Goal: Task Accomplishment & Management: Manage account settings

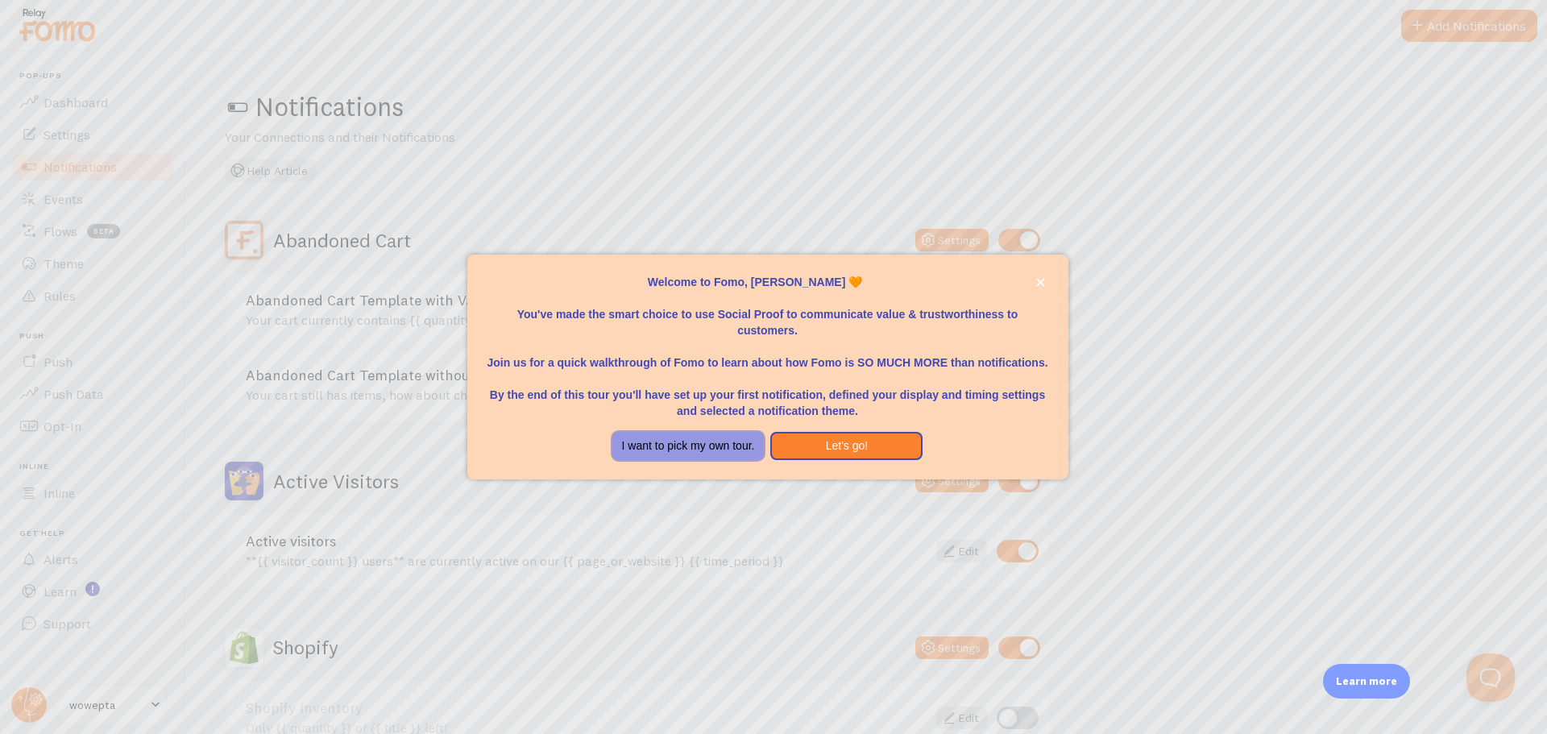
click at [684, 433] on button "I want to pick my own tour." at bounding box center [688, 446] width 152 height 29
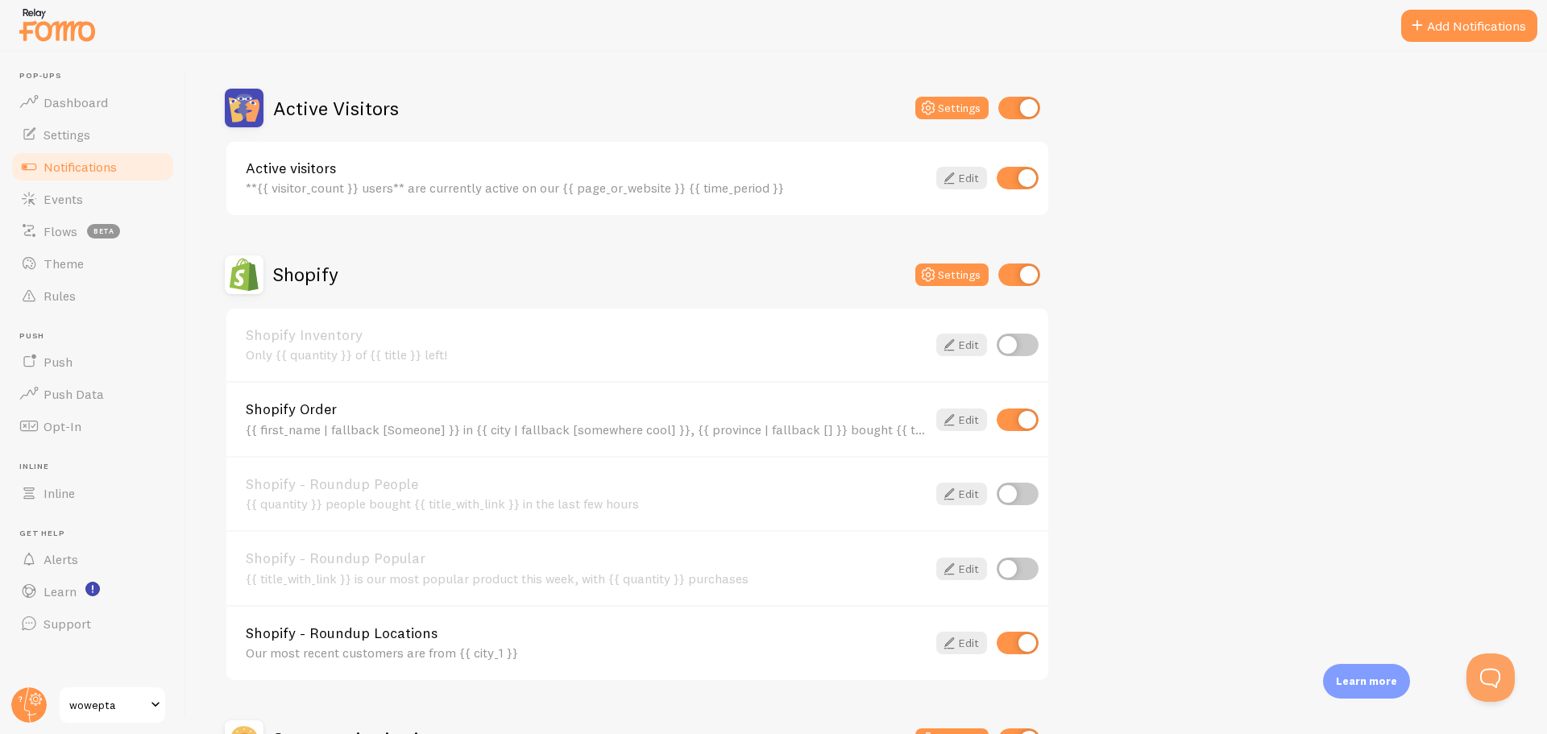
scroll to position [376, 0]
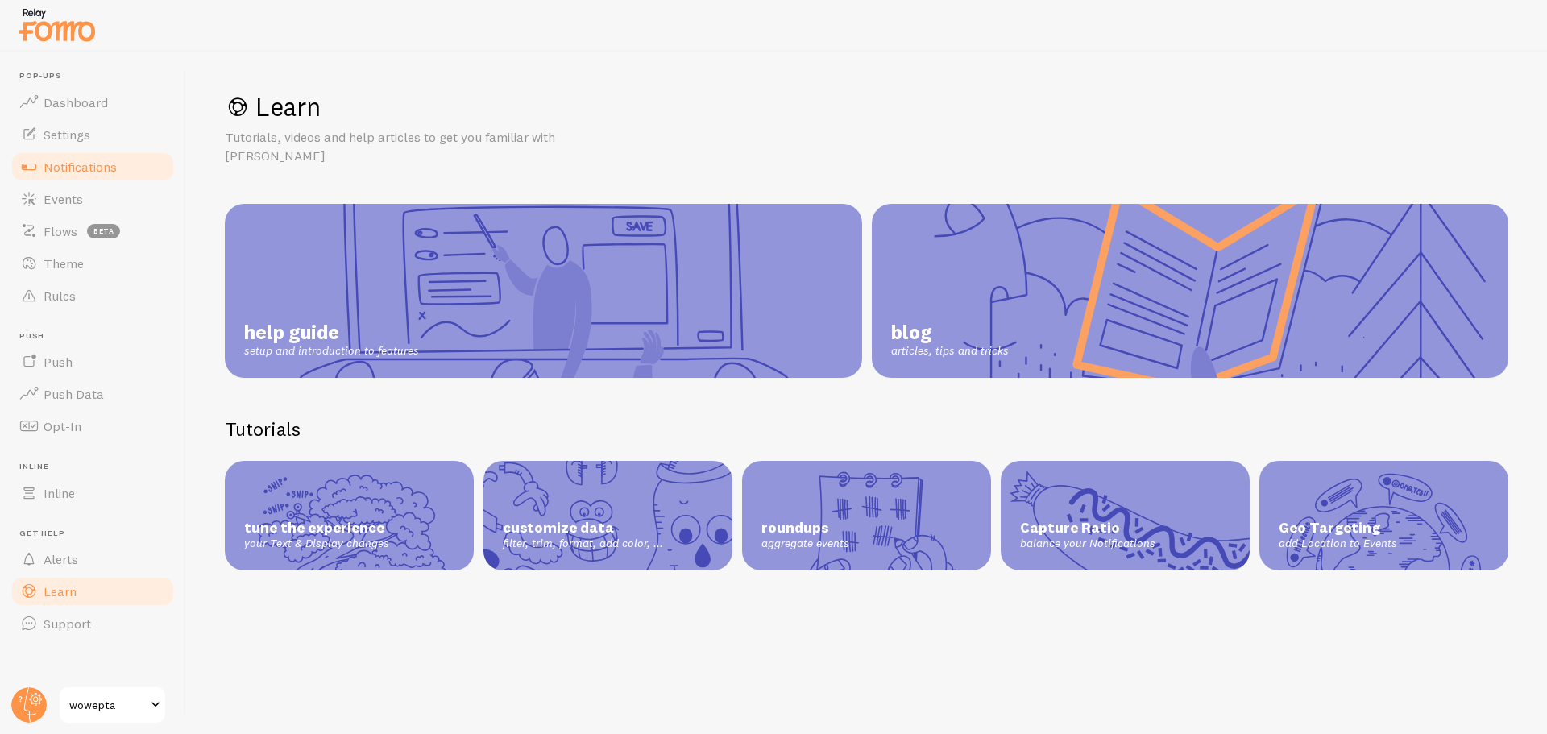
click at [117, 163] on span "Notifications" at bounding box center [80, 167] width 73 height 16
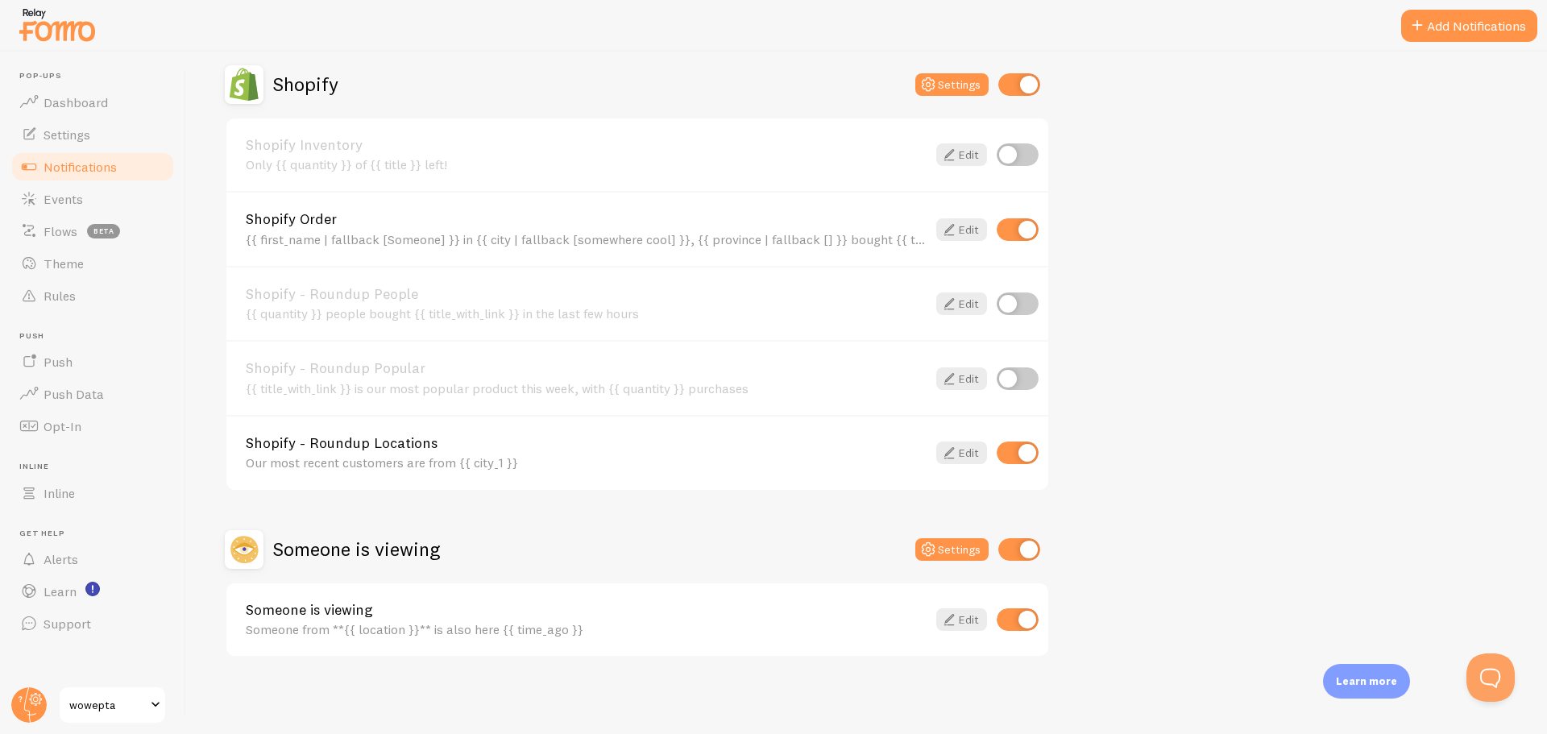
scroll to position [564, 0]
click at [950, 146] on icon at bounding box center [949, 153] width 19 height 19
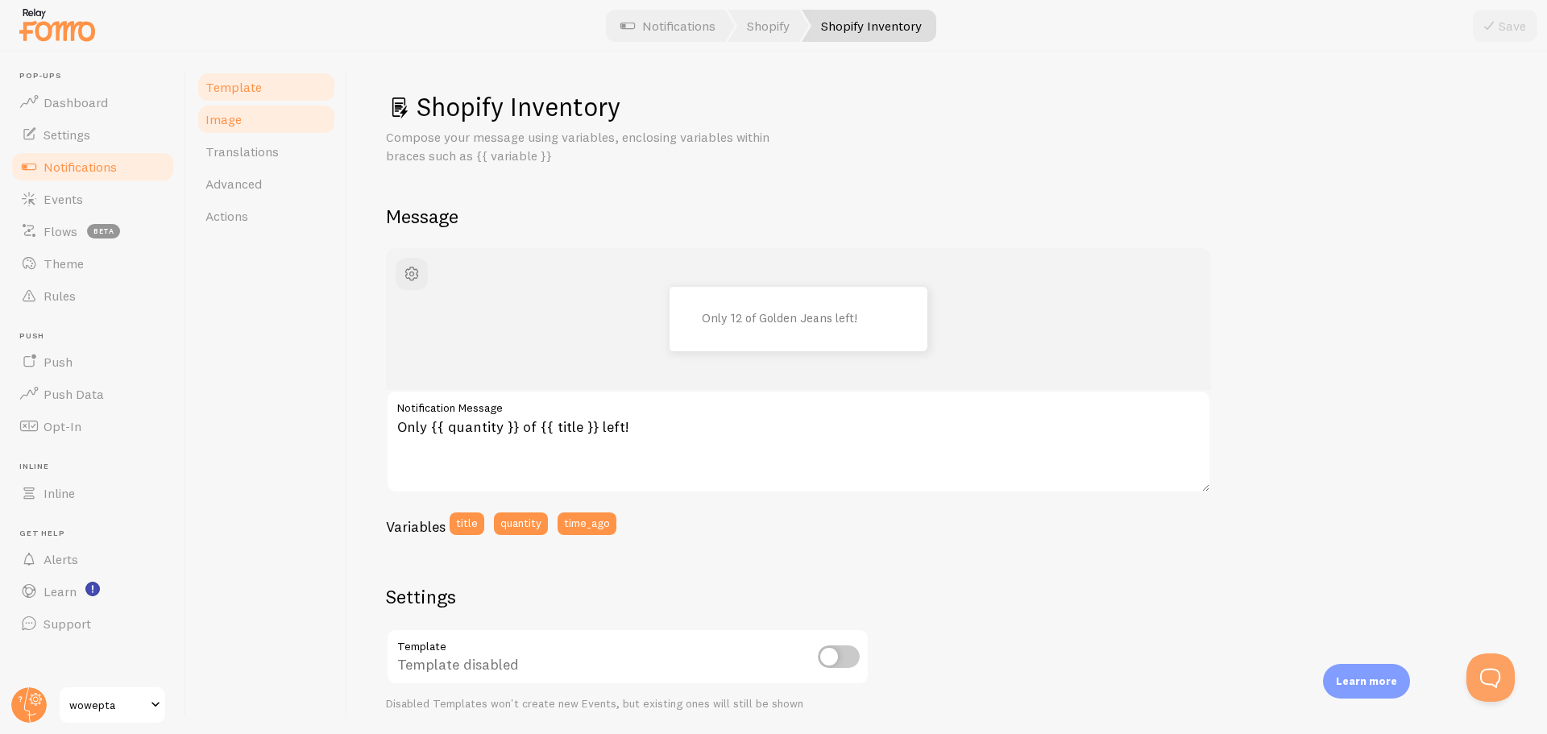
click at [238, 129] on link "Image" at bounding box center [266, 119] width 141 height 32
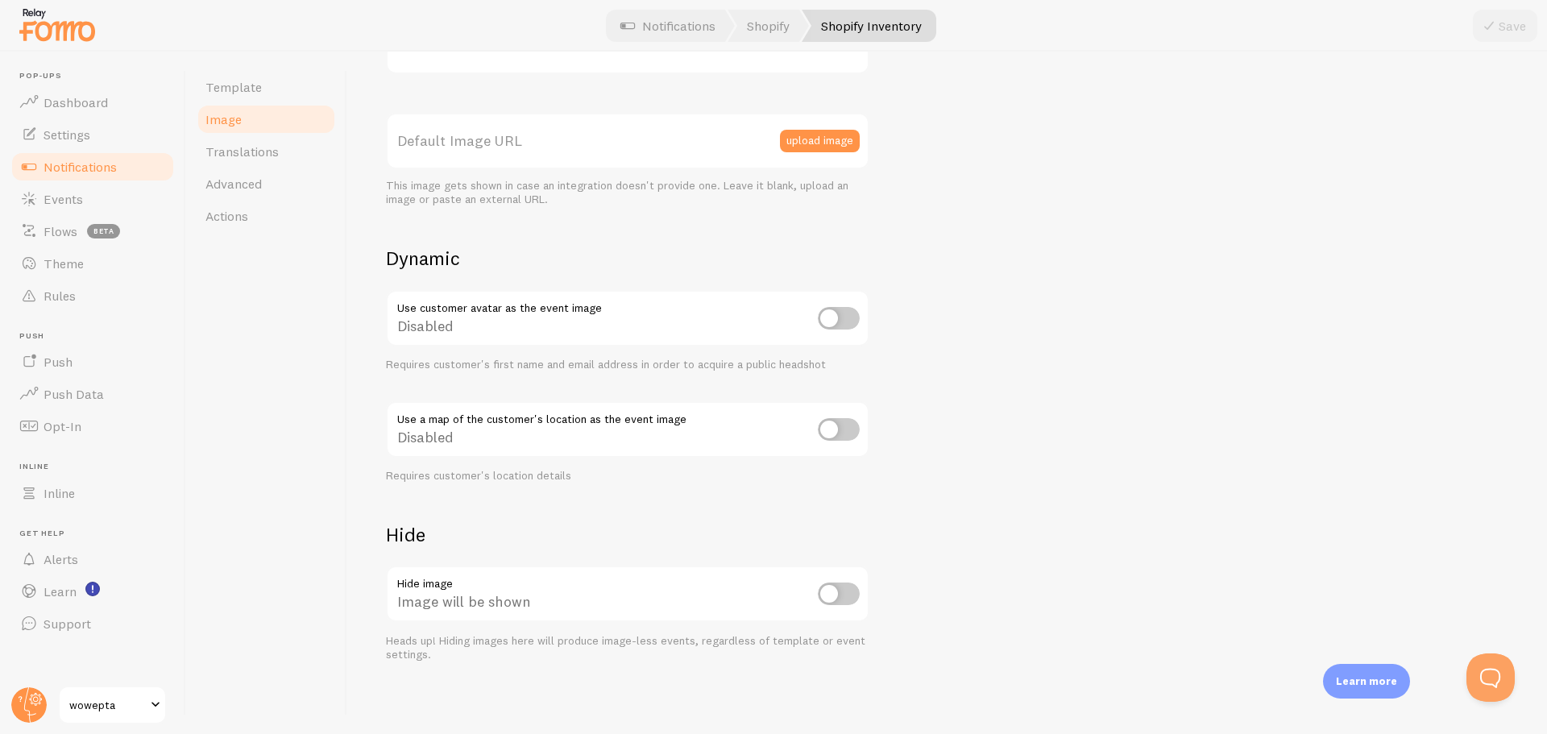
scroll to position [425, 0]
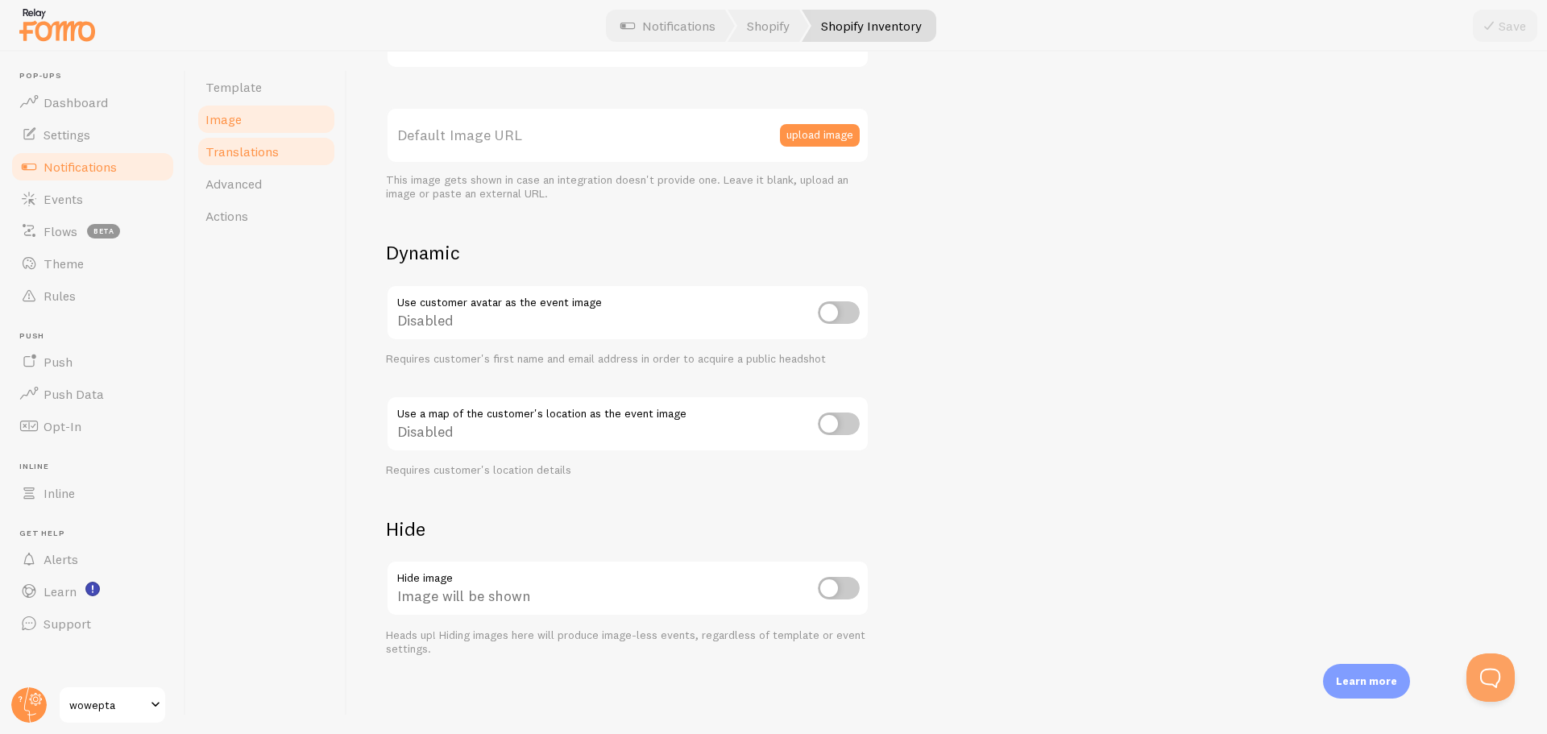
click at [284, 156] on link "Translations" at bounding box center [266, 151] width 141 height 32
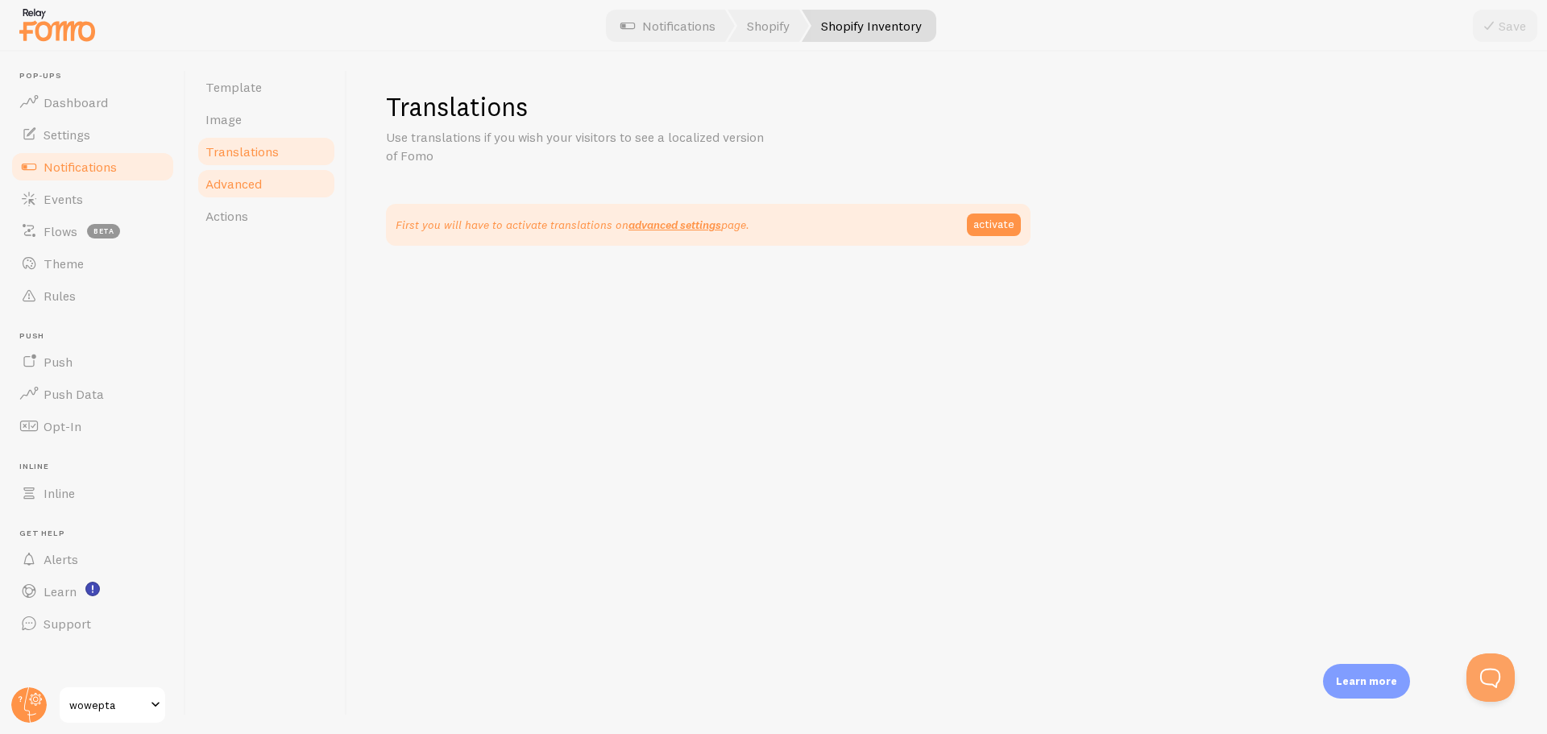
click at [284, 185] on link "Advanced" at bounding box center [266, 184] width 141 height 32
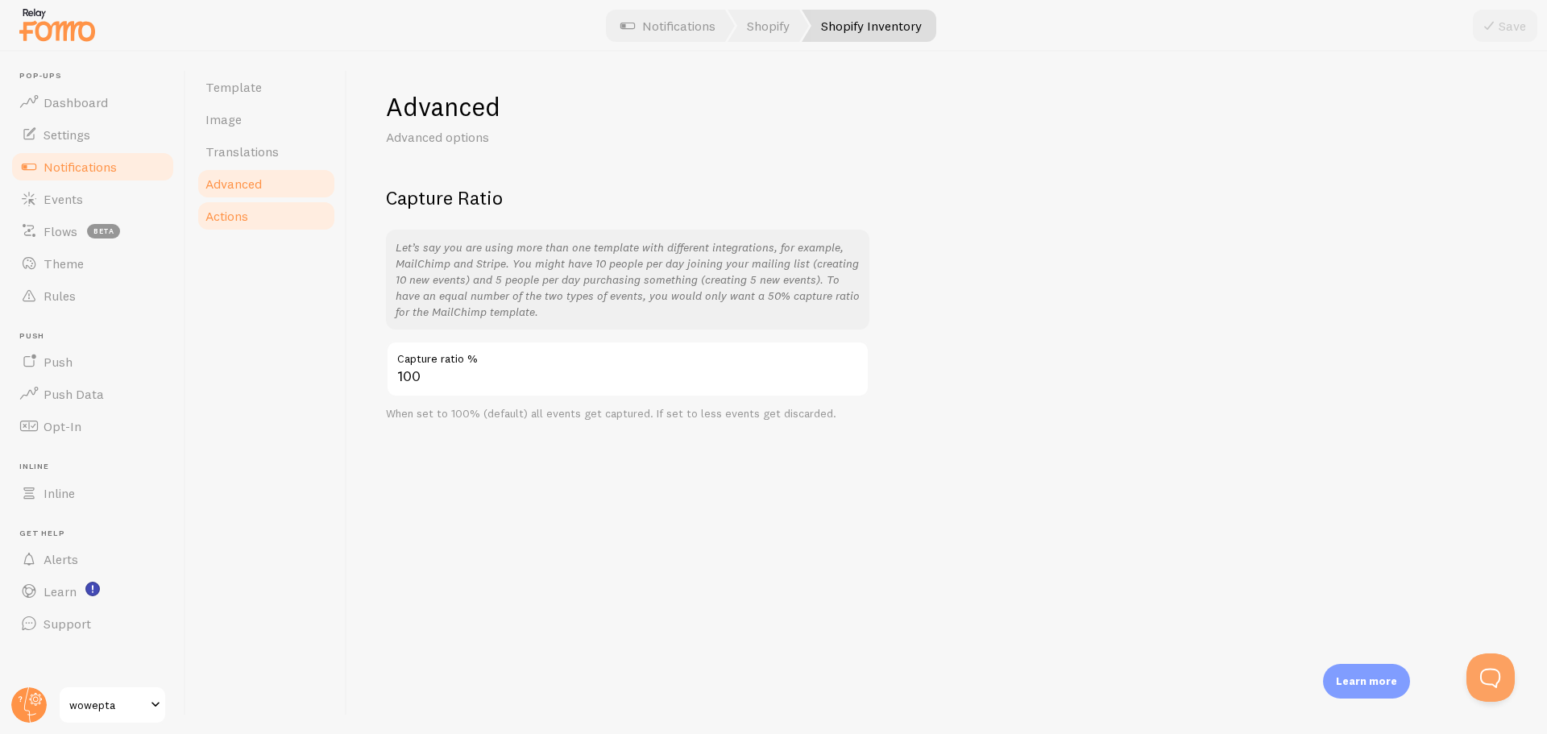
click at [283, 219] on link "Actions" at bounding box center [266, 216] width 141 height 32
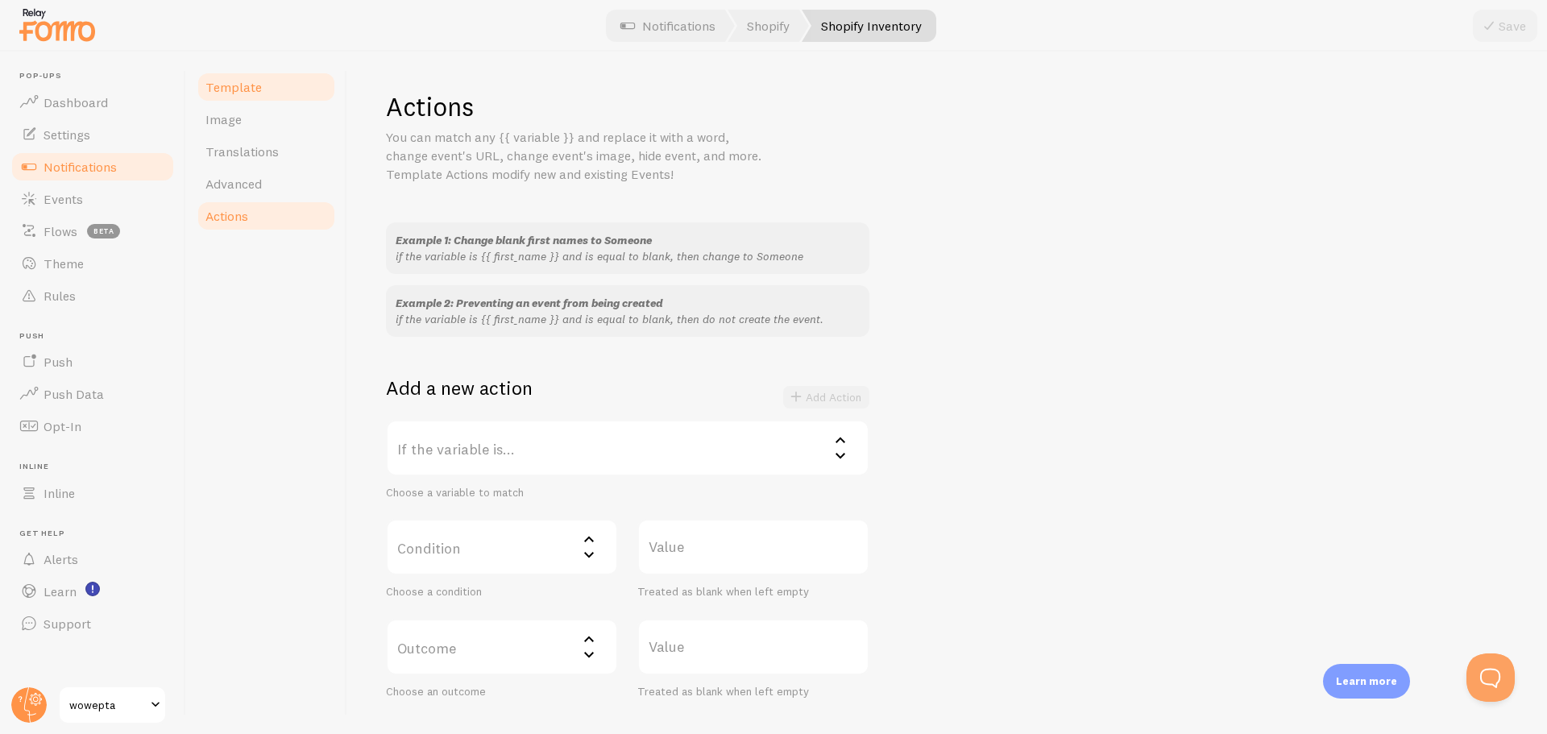
click at [269, 91] on link "Template" at bounding box center [266, 87] width 141 height 32
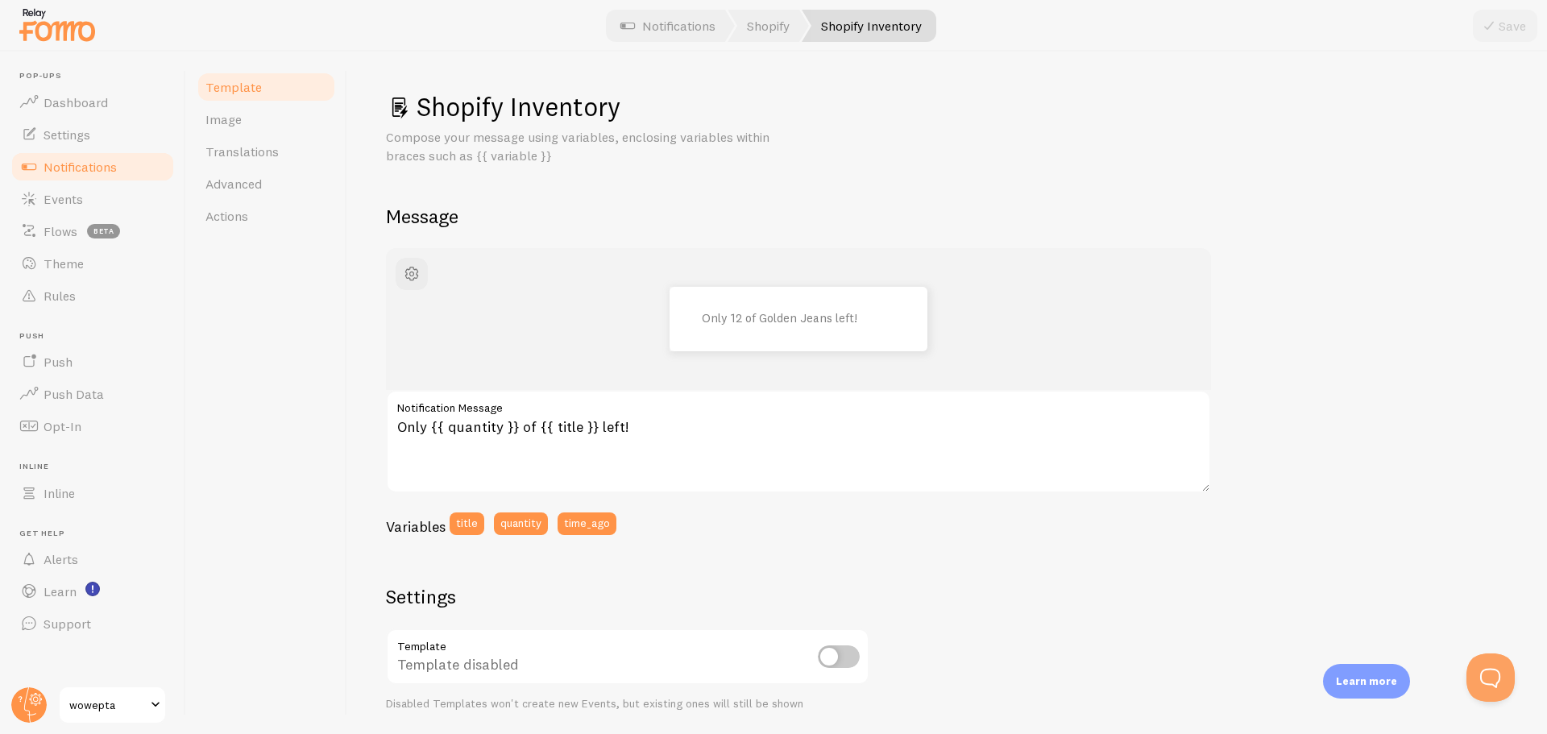
click at [80, 164] on span "Notifications" at bounding box center [80, 167] width 73 height 16
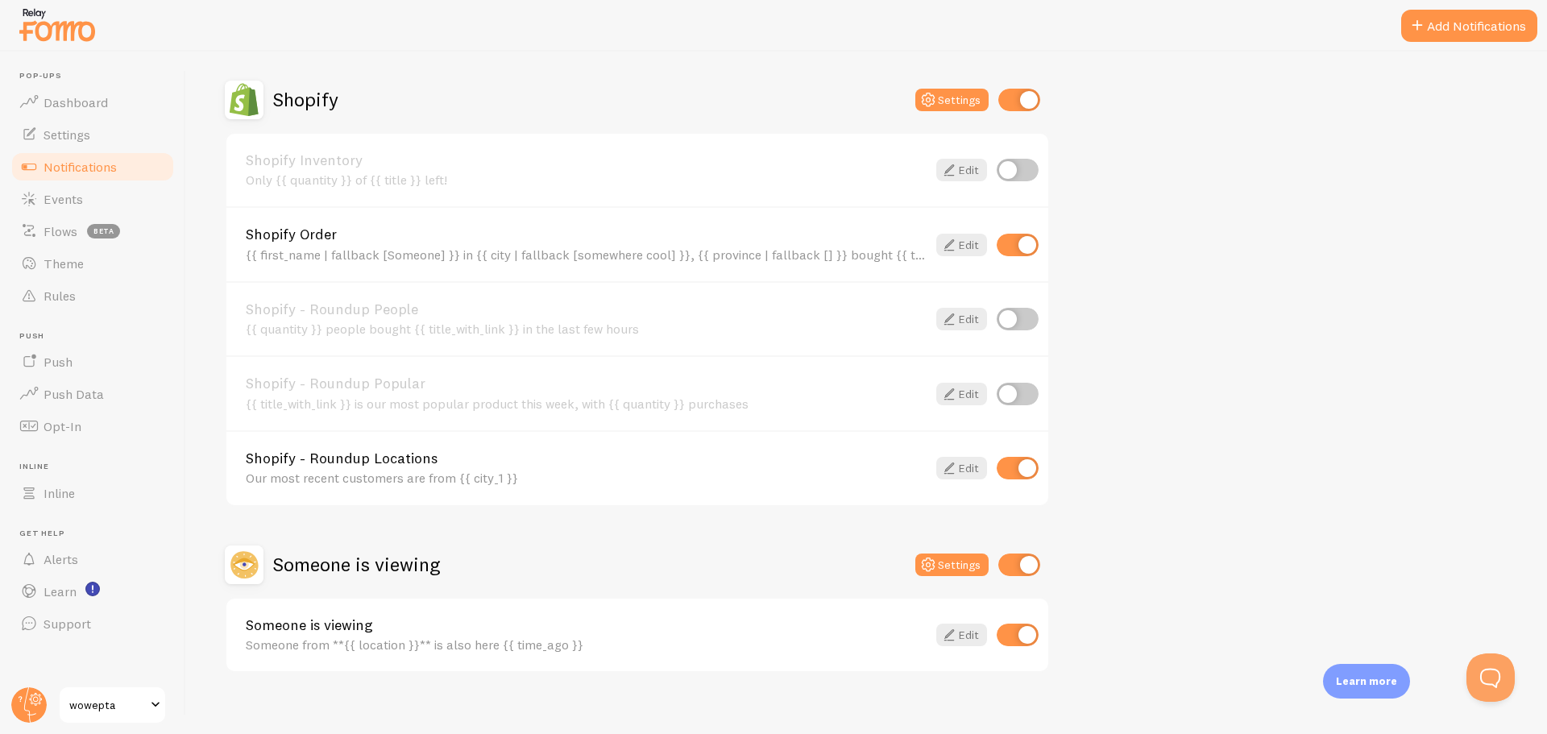
scroll to position [564, 0]
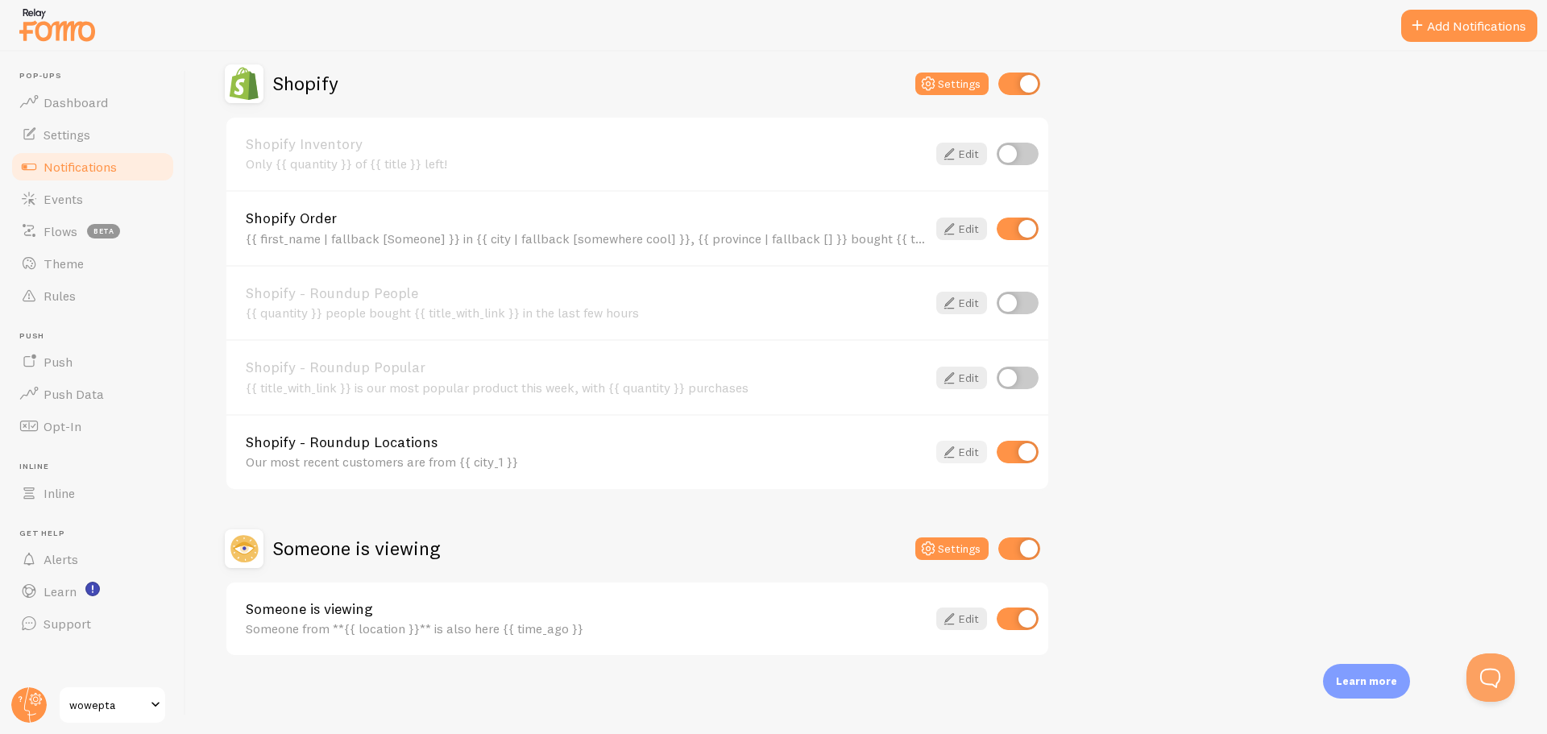
click at [963, 455] on link "Edit" at bounding box center [961, 452] width 51 height 23
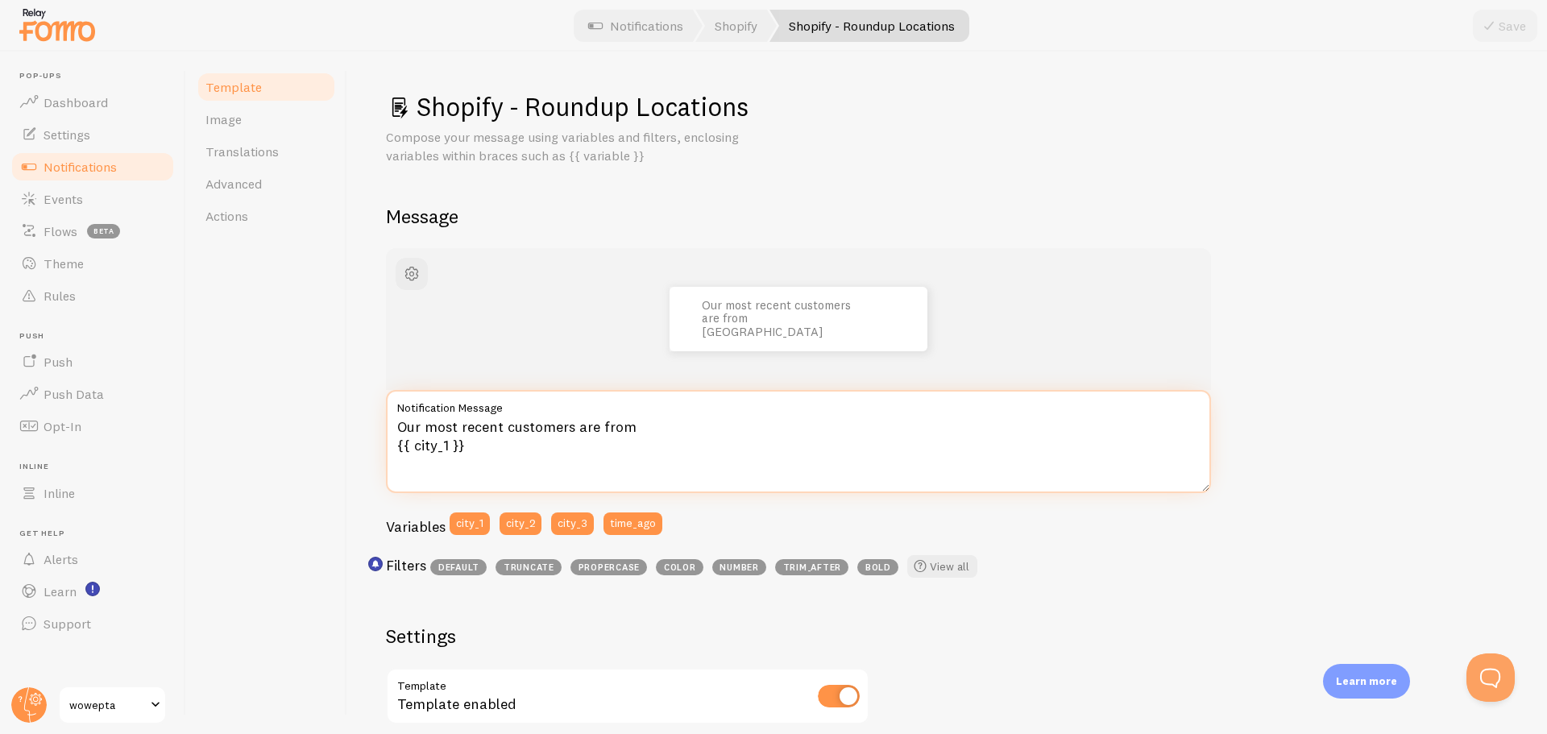
click at [540, 443] on textarea "Our most recent customers are from {{ city_1 }}" at bounding box center [798, 441] width 825 height 103
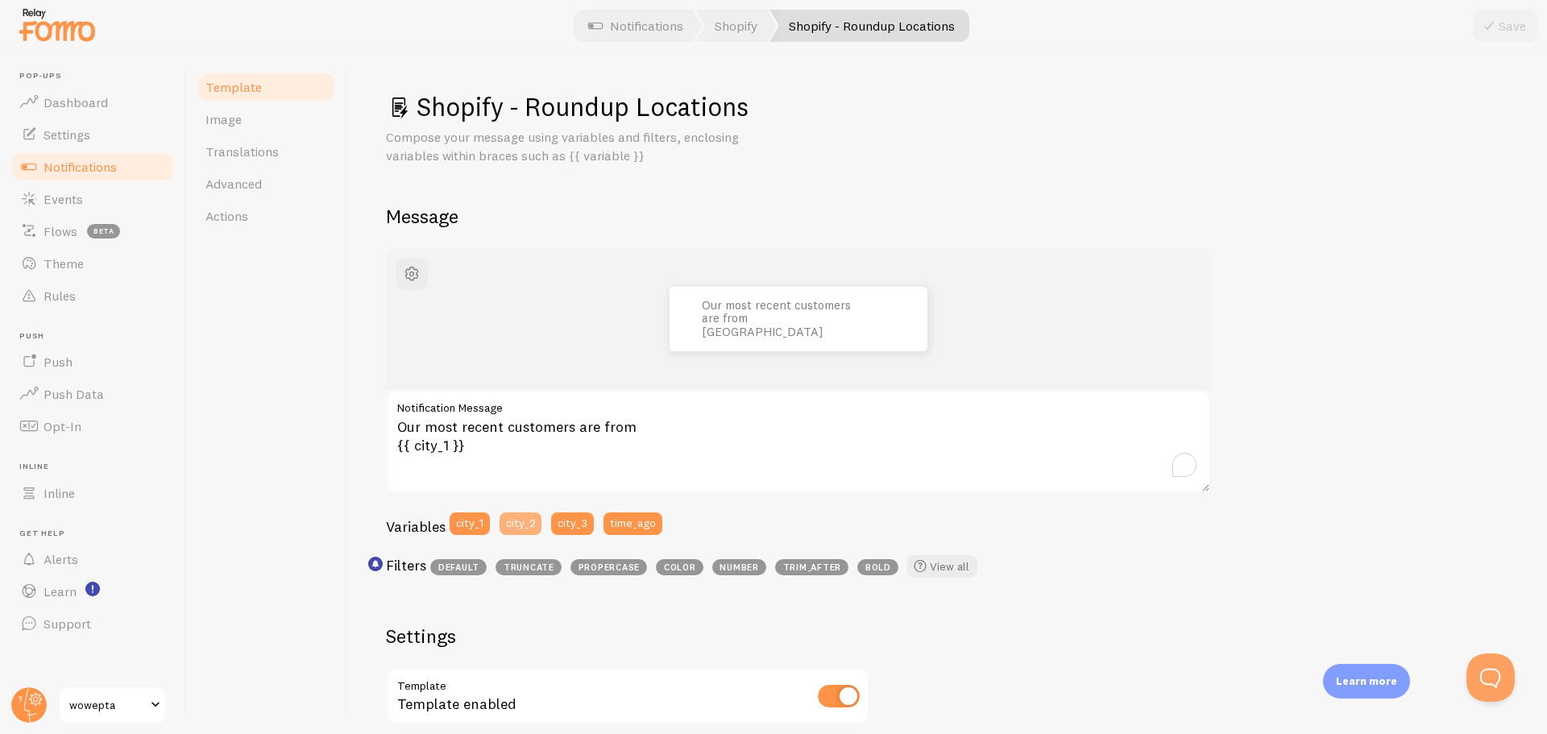
click at [513, 528] on button "city_2" at bounding box center [521, 524] width 42 height 23
click at [563, 525] on button "city_3" at bounding box center [572, 524] width 43 height 23
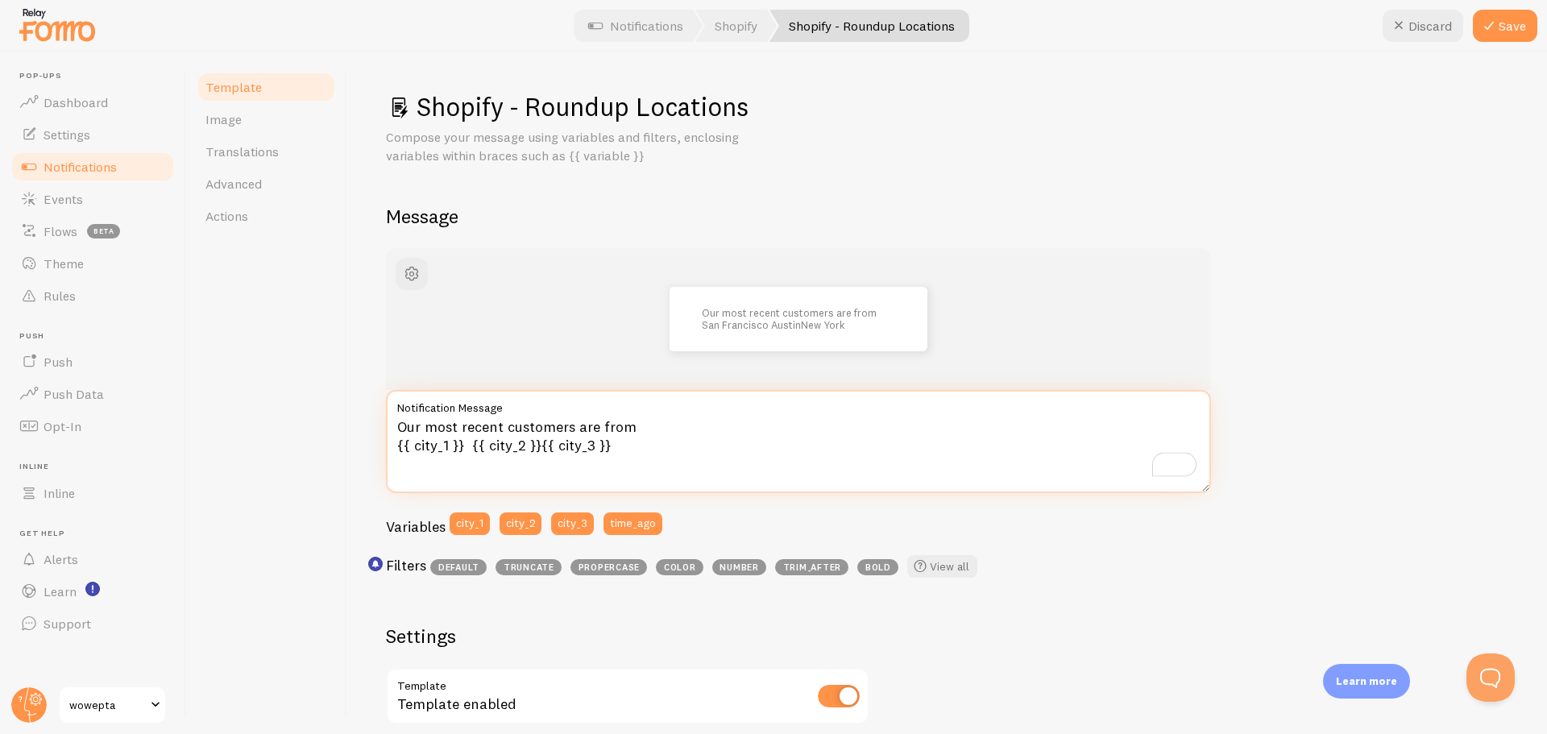
click at [538, 445] on textarea "Our most recent customers are from {{ city_1 }} {{ city_2 }}{{ city_3 }}" at bounding box center [798, 441] width 825 height 103
type textarea "Our most recent customers are from {{ city_1 }} {{ city_2 }} {{ city_3 }}"
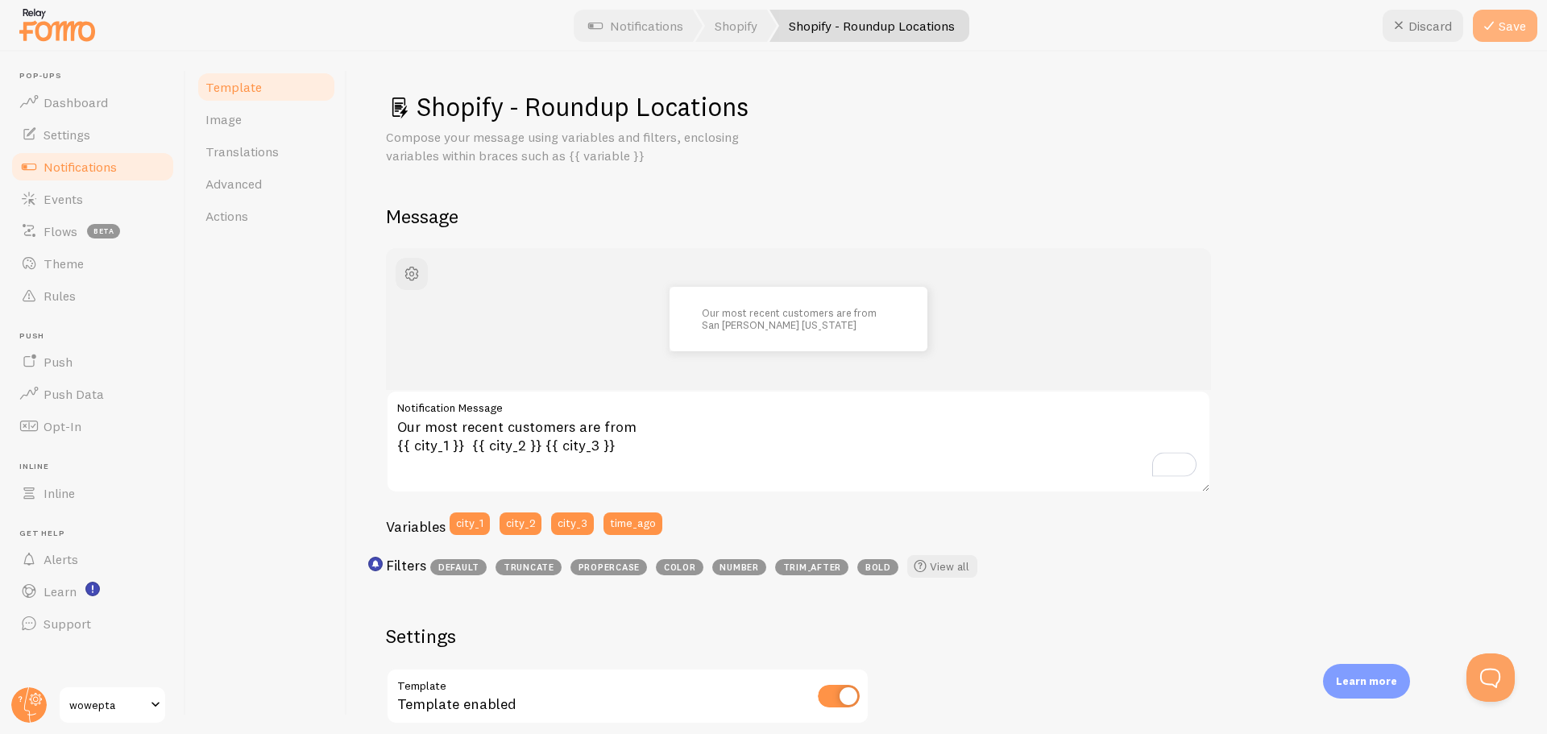
click at [1502, 27] on button "Save" at bounding box center [1505, 26] width 64 height 32
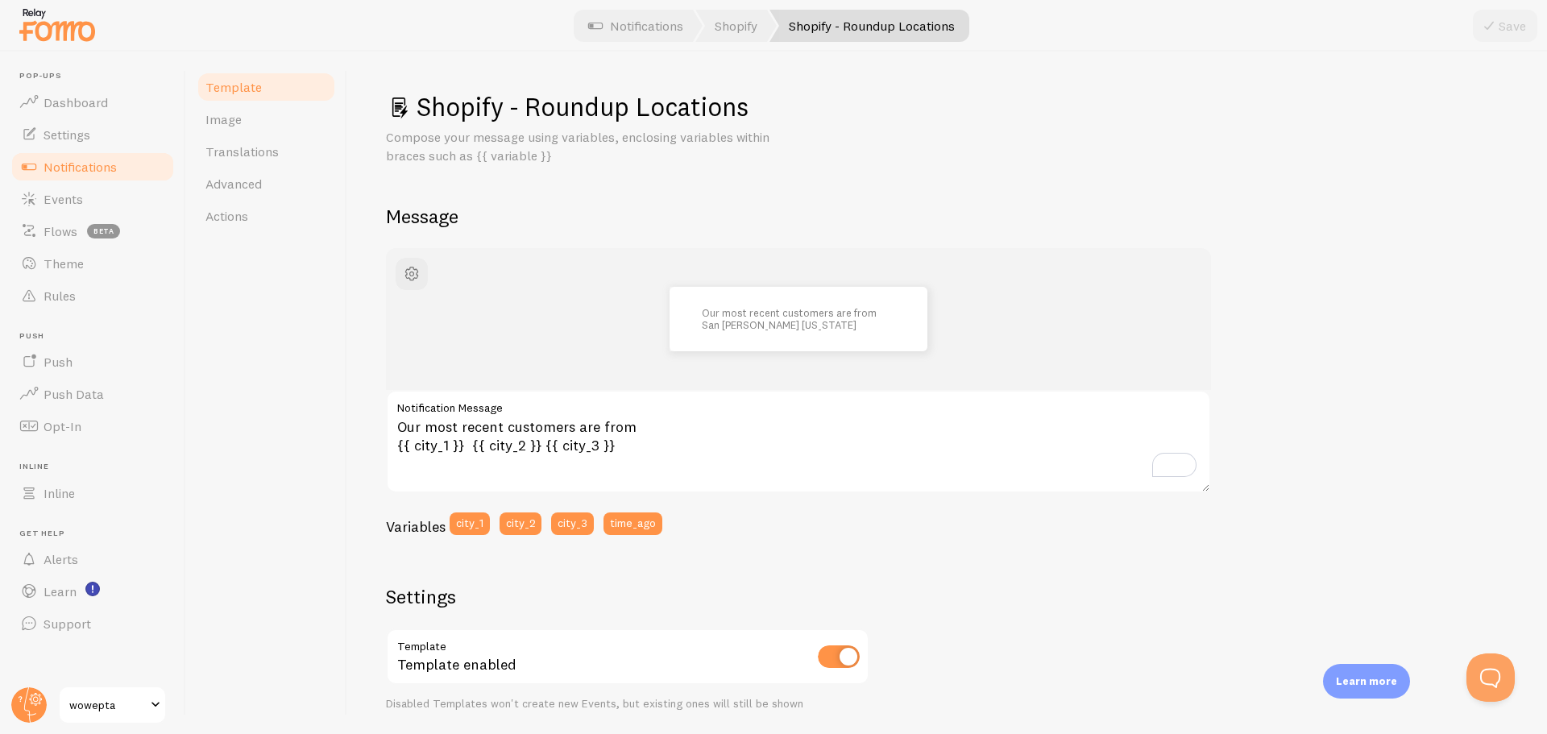
click at [98, 155] on link "Notifications" at bounding box center [93, 167] width 166 height 32
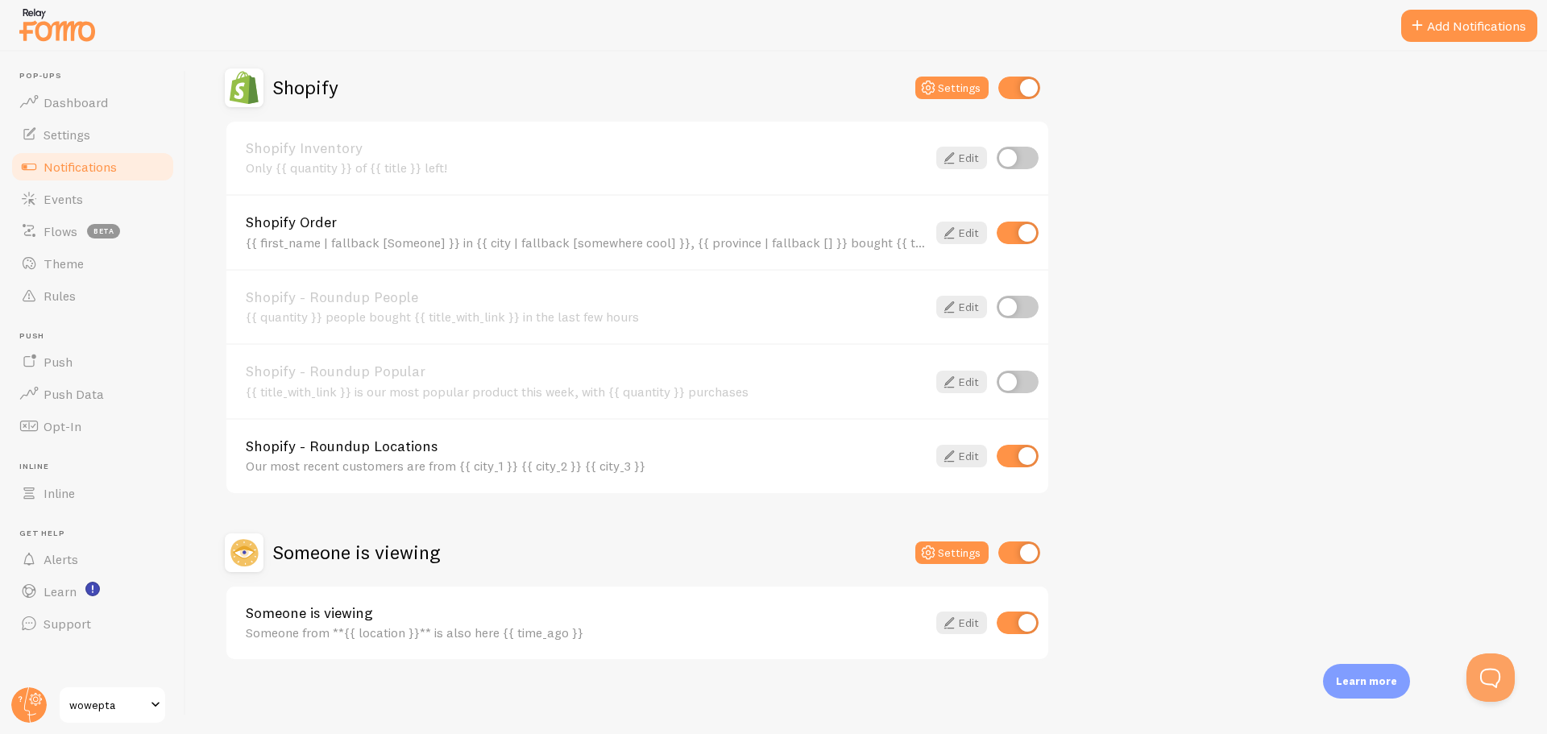
scroll to position [564, 0]
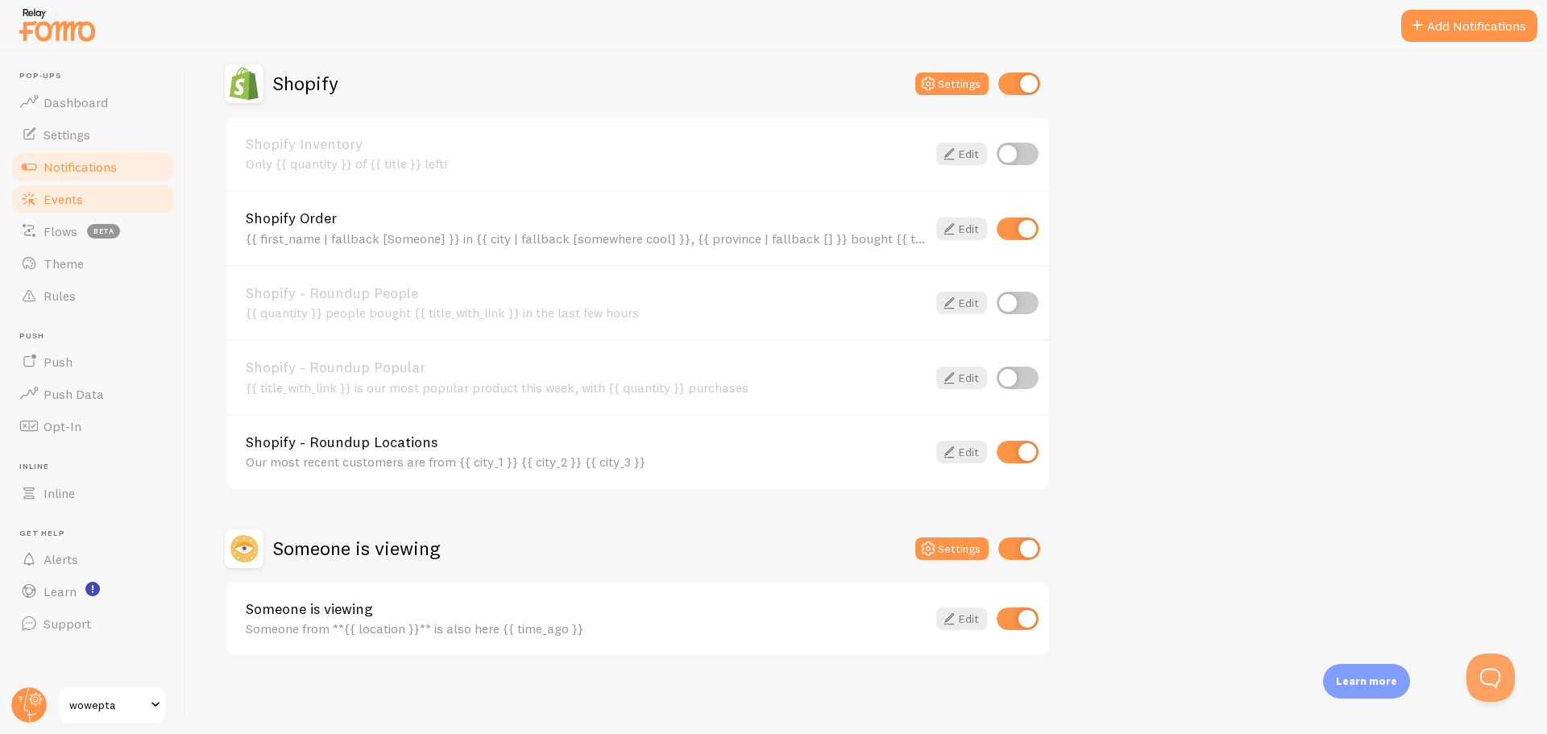
click at [100, 193] on link "Events" at bounding box center [93, 199] width 166 height 32
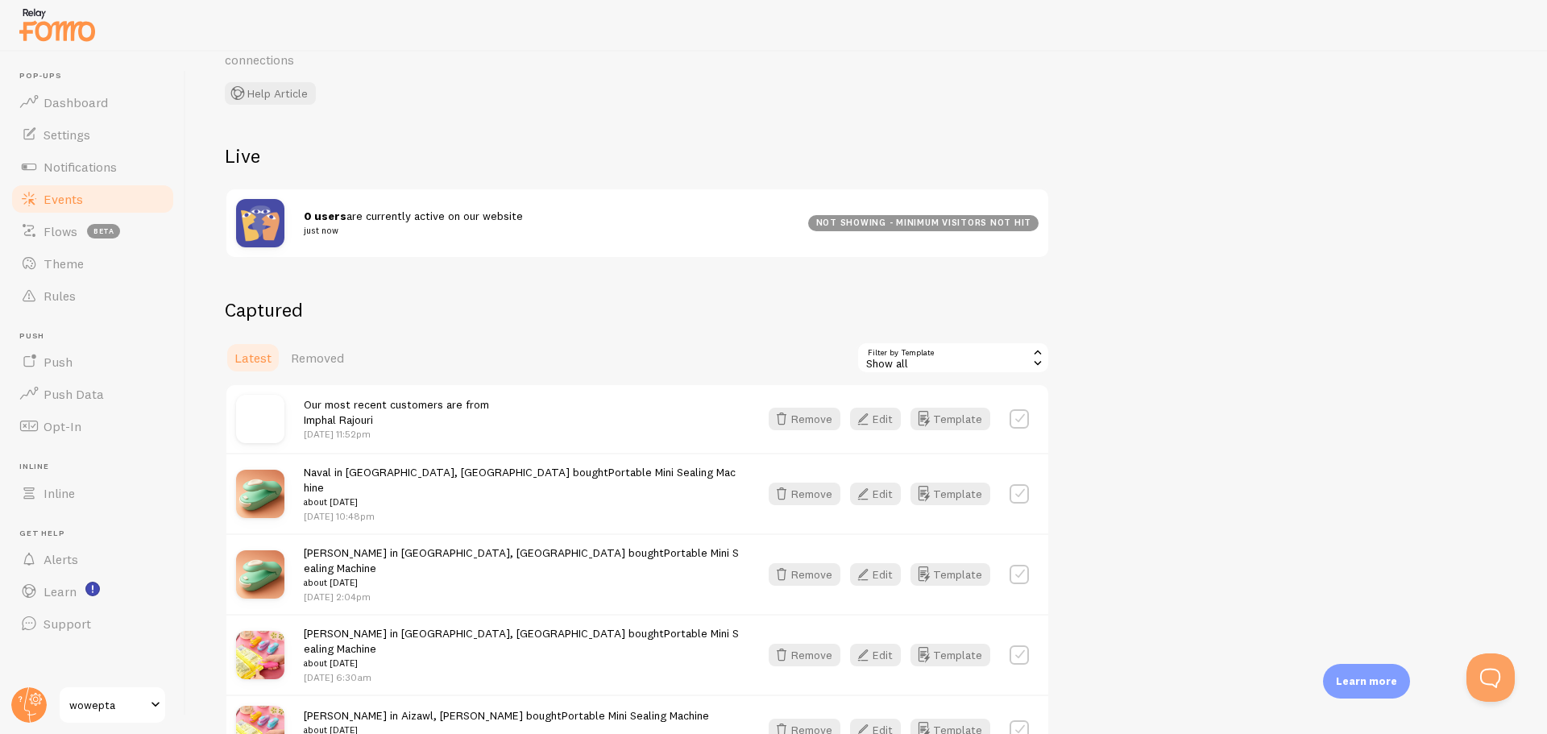
scroll to position [171, 0]
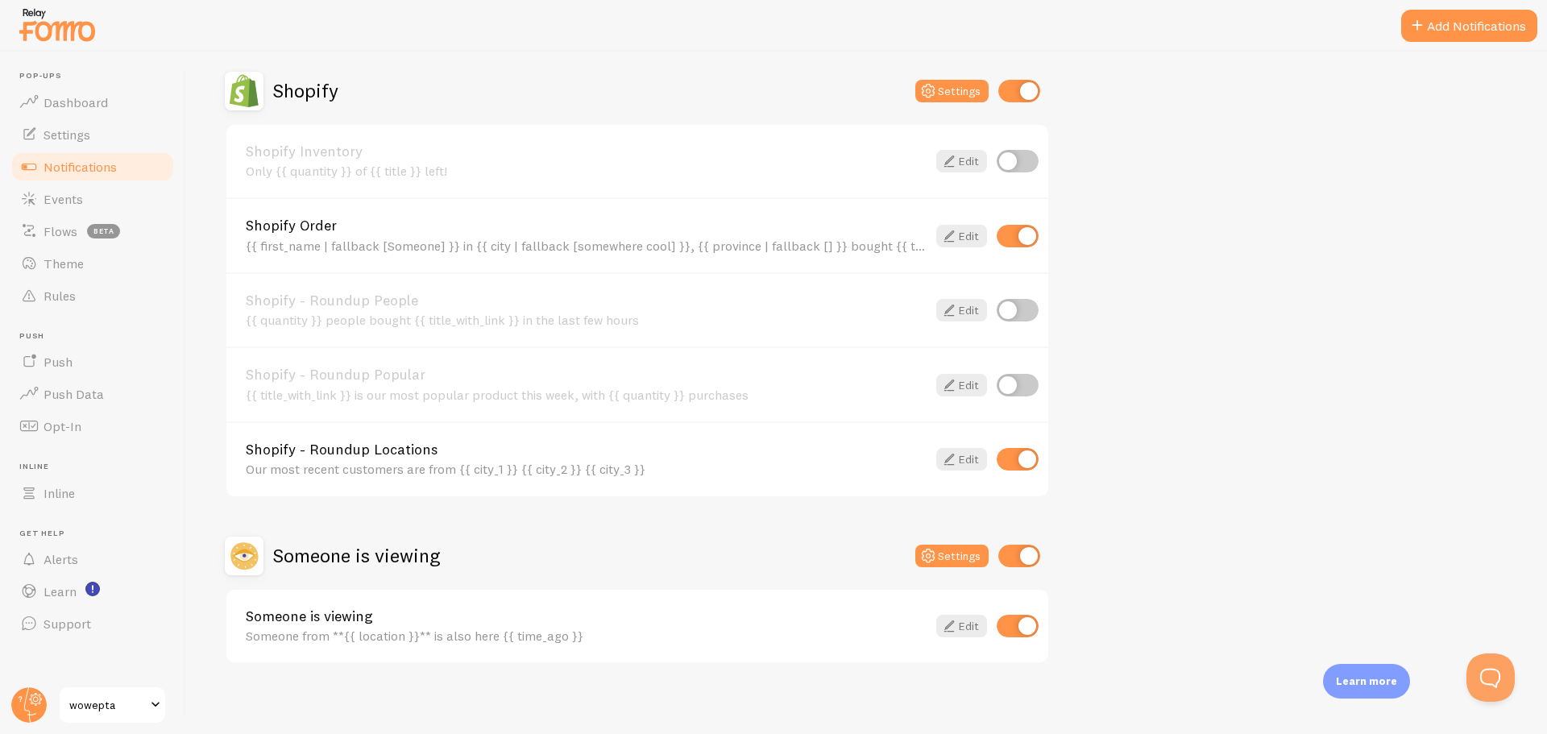
scroll to position [564, 0]
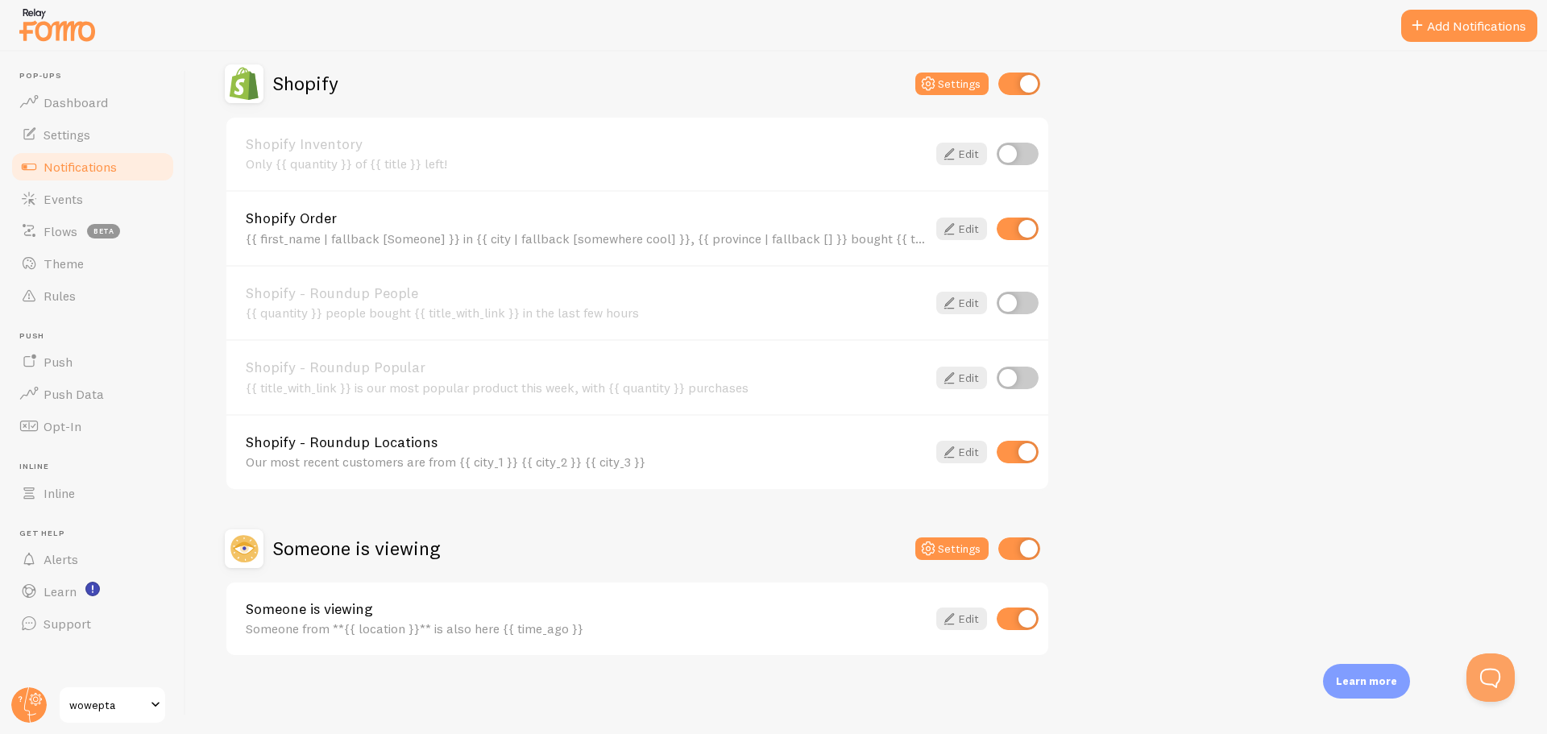
click at [1013, 225] on input "checkbox" at bounding box center [1018, 229] width 42 height 23
checkbox input "false"
click at [1015, 459] on input "checkbox" at bounding box center [1018, 452] width 42 height 23
checkbox input "false"
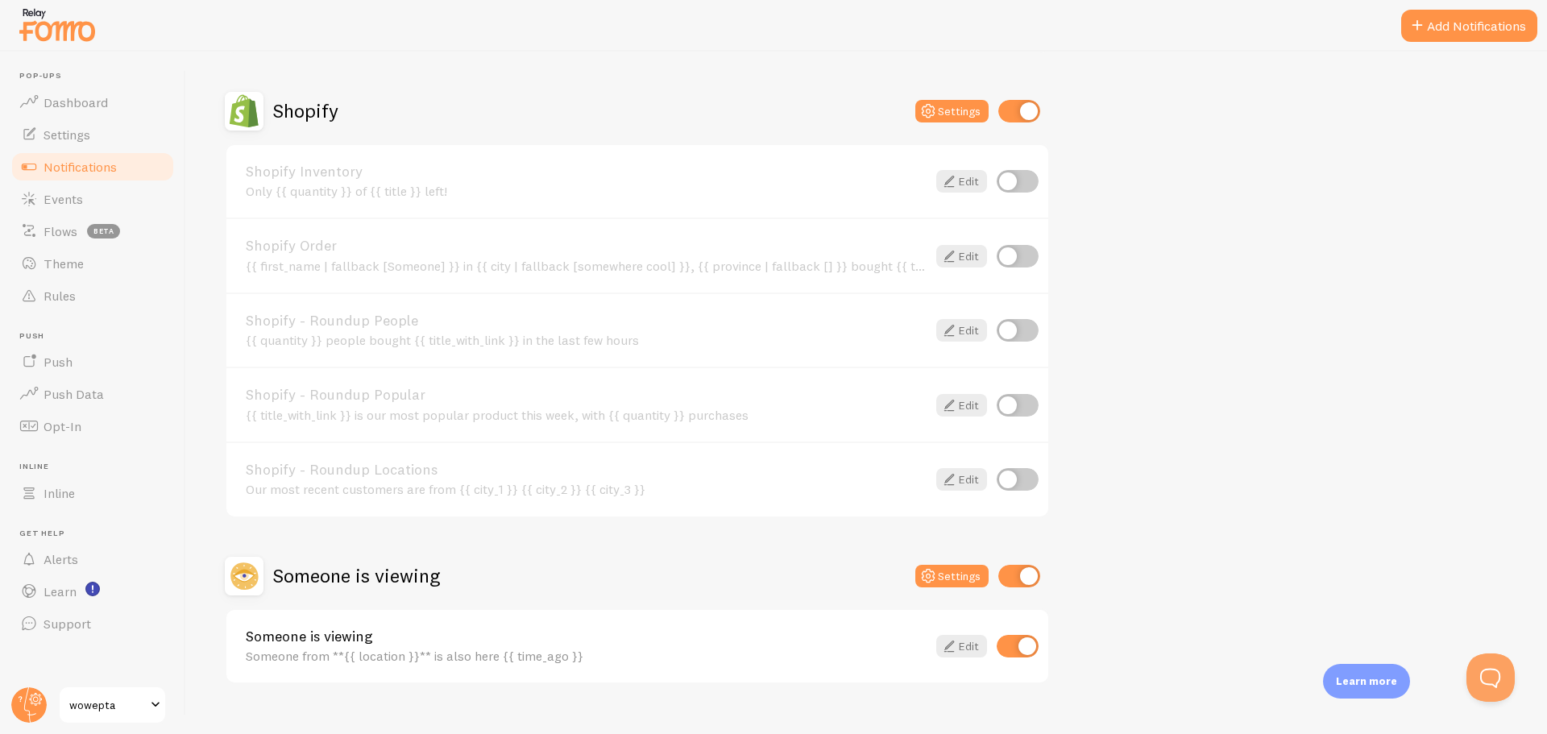
scroll to position [0, 0]
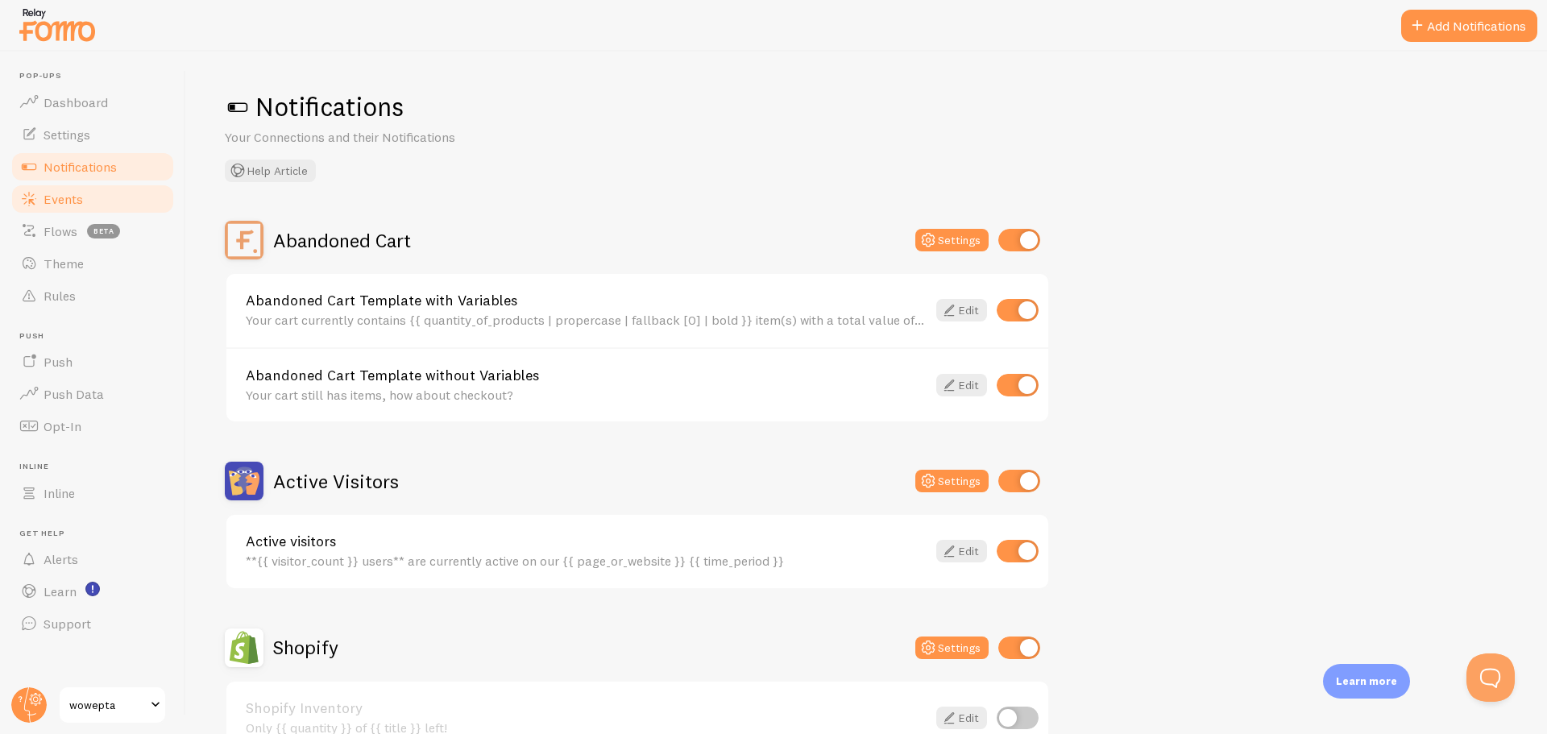
click at [96, 197] on link "Events" at bounding box center [93, 199] width 166 height 32
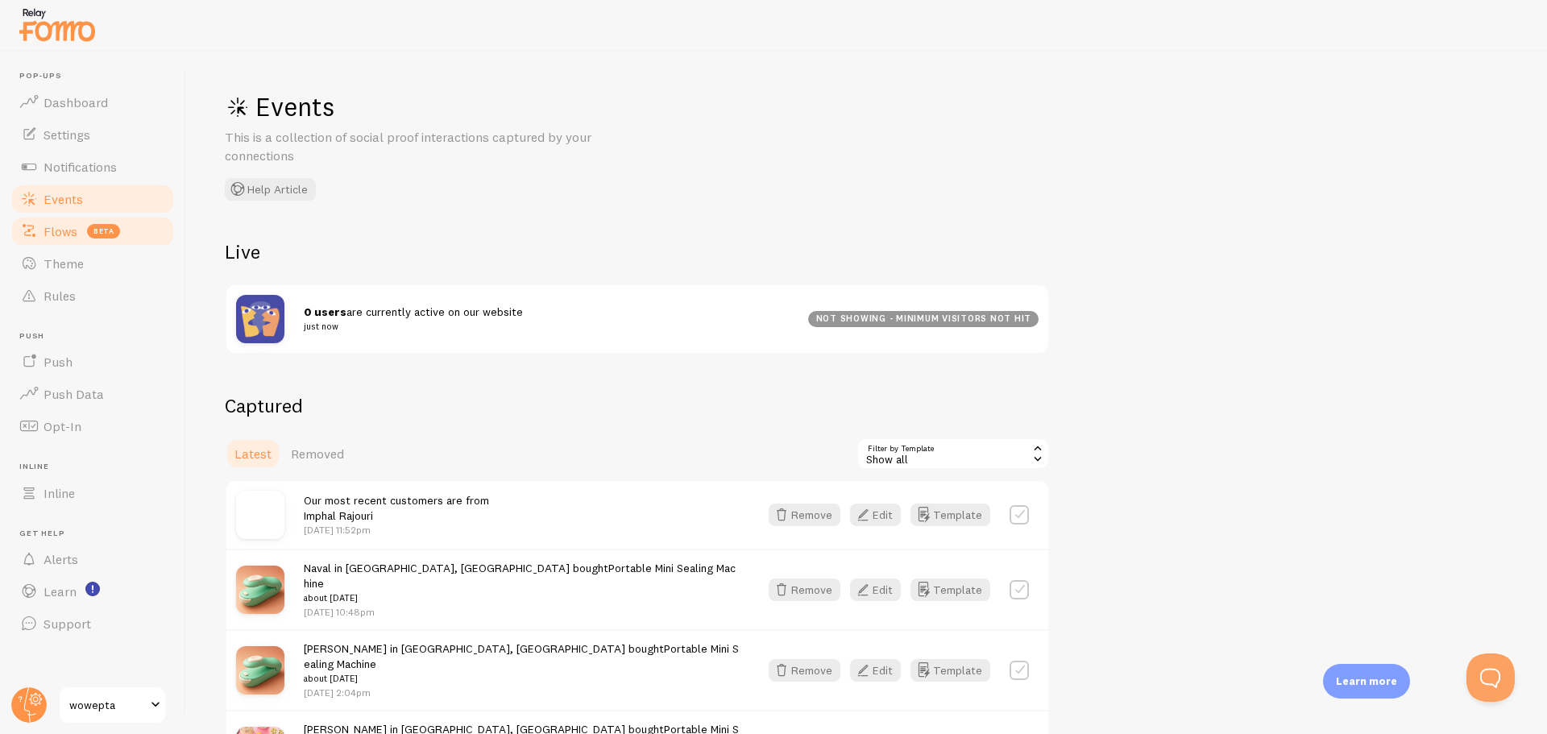
click at [90, 243] on link "Flows beta" at bounding box center [93, 231] width 166 height 32
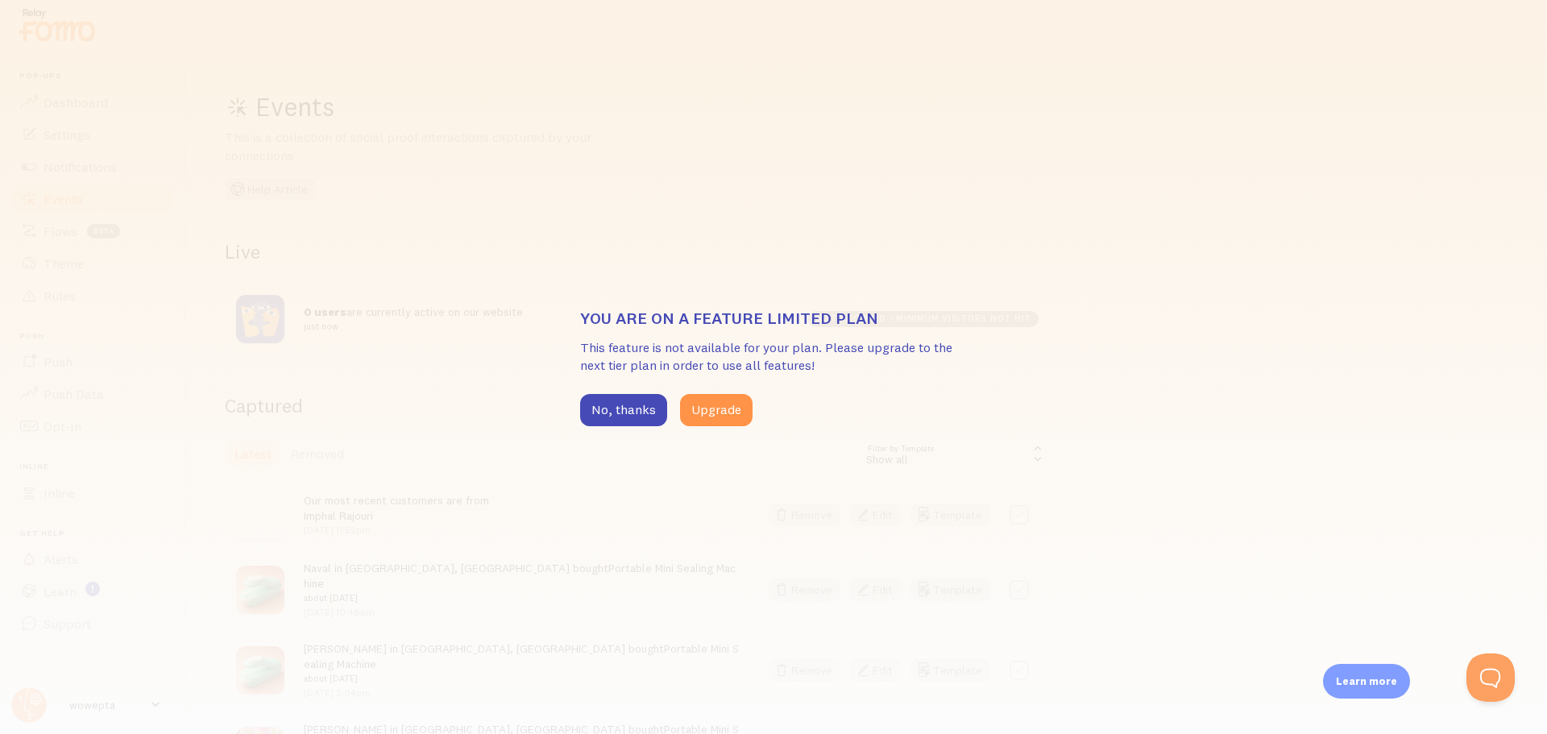
click at [305, 428] on div "You are on a feature limited plan This feature is not available for your plan. …" at bounding box center [773, 367] width 1547 height 734
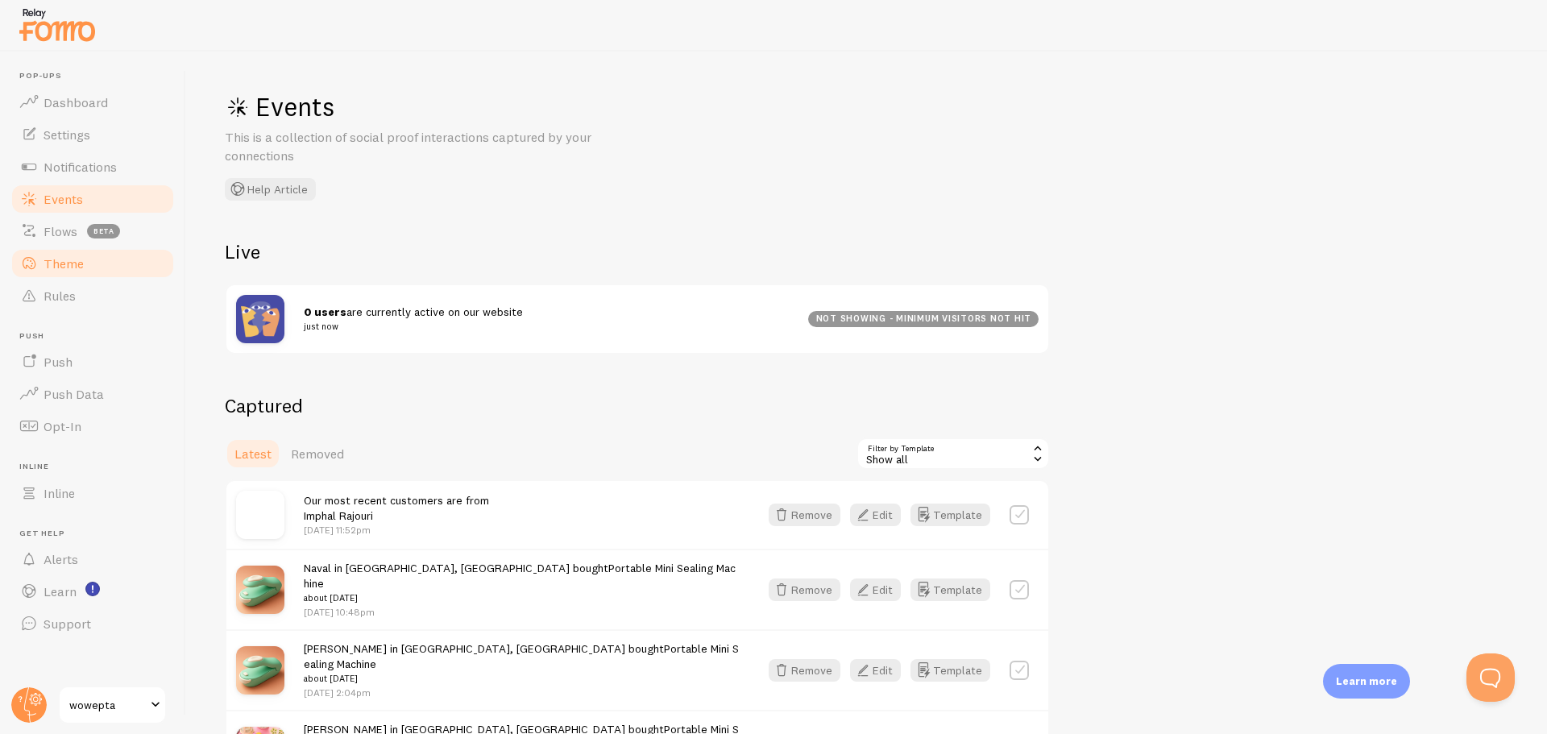
click at [119, 271] on link "Theme" at bounding box center [93, 263] width 166 height 32
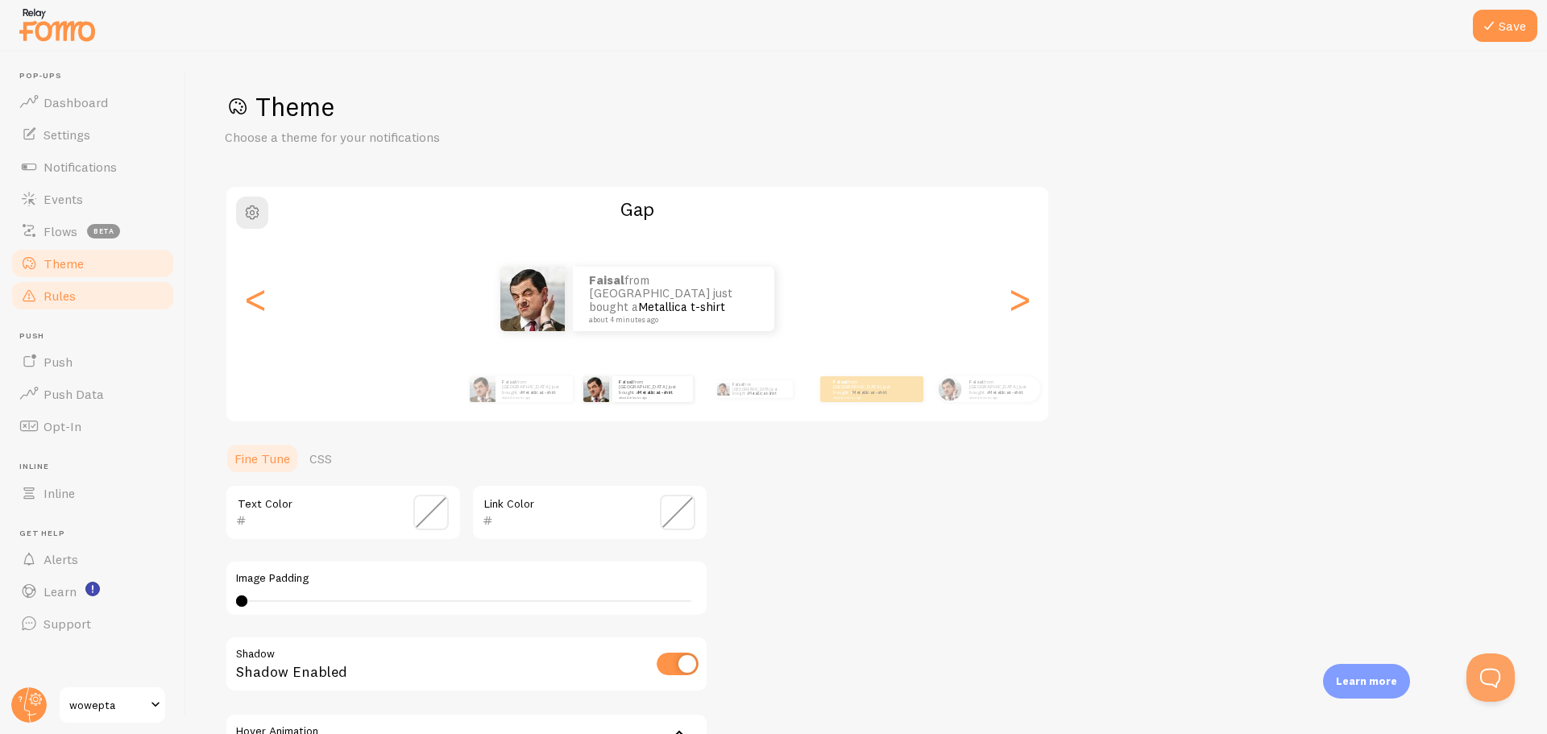
click at [113, 307] on link "Rules" at bounding box center [93, 296] width 166 height 32
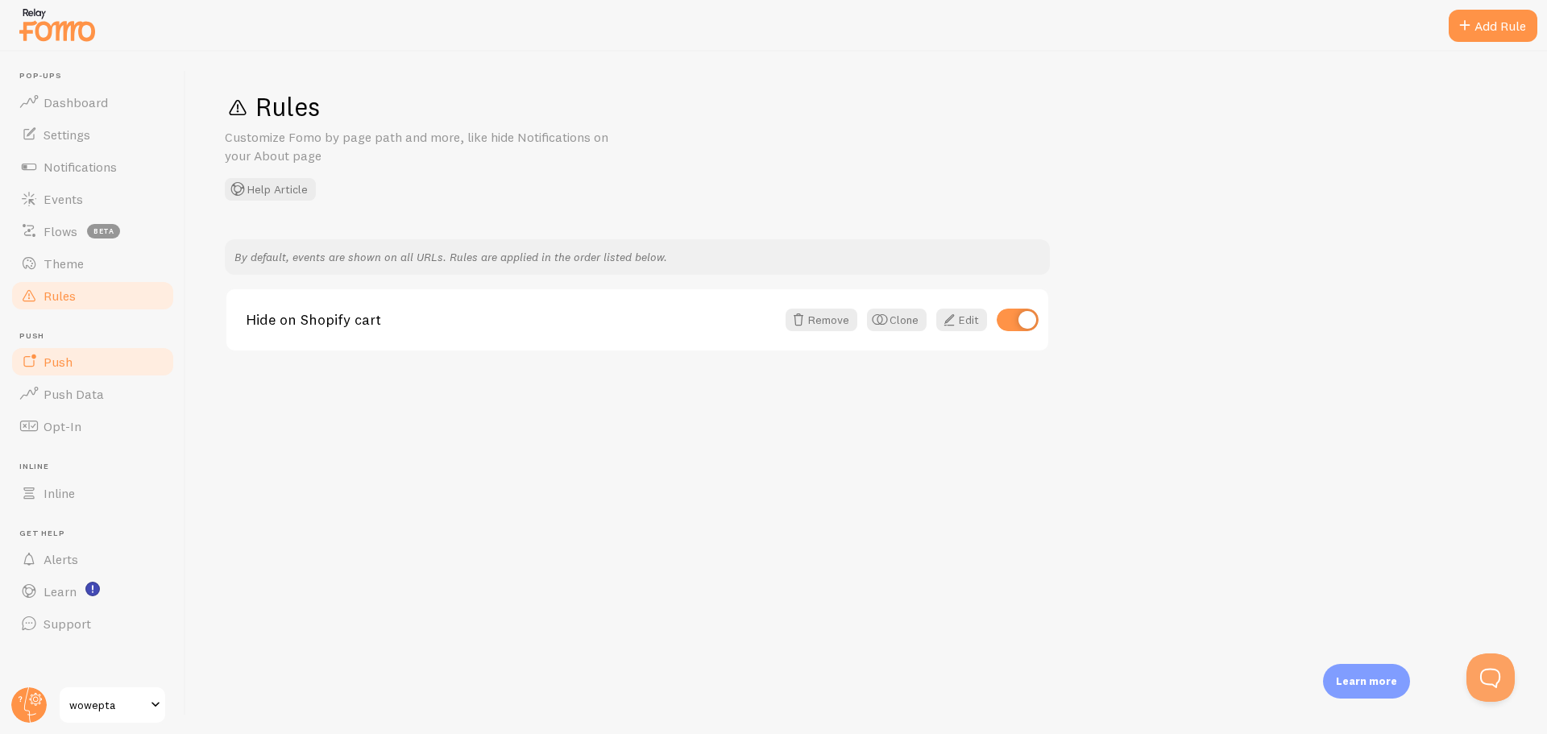
click at [107, 368] on link "Push" at bounding box center [93, 362] width 166 height 32
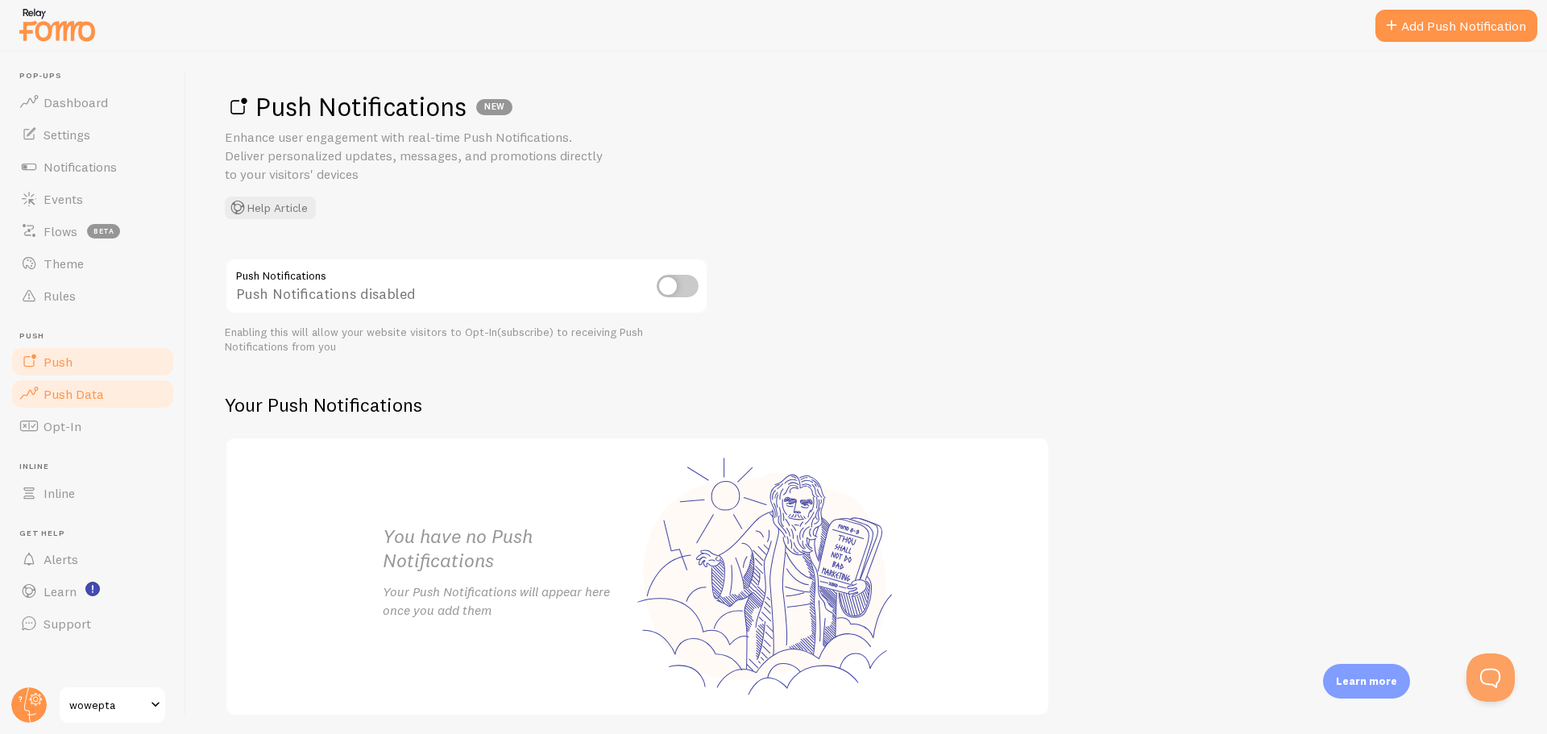
click at [98, 399] on span "Push Data" at bounding box center [74, 394] width 60 height 16
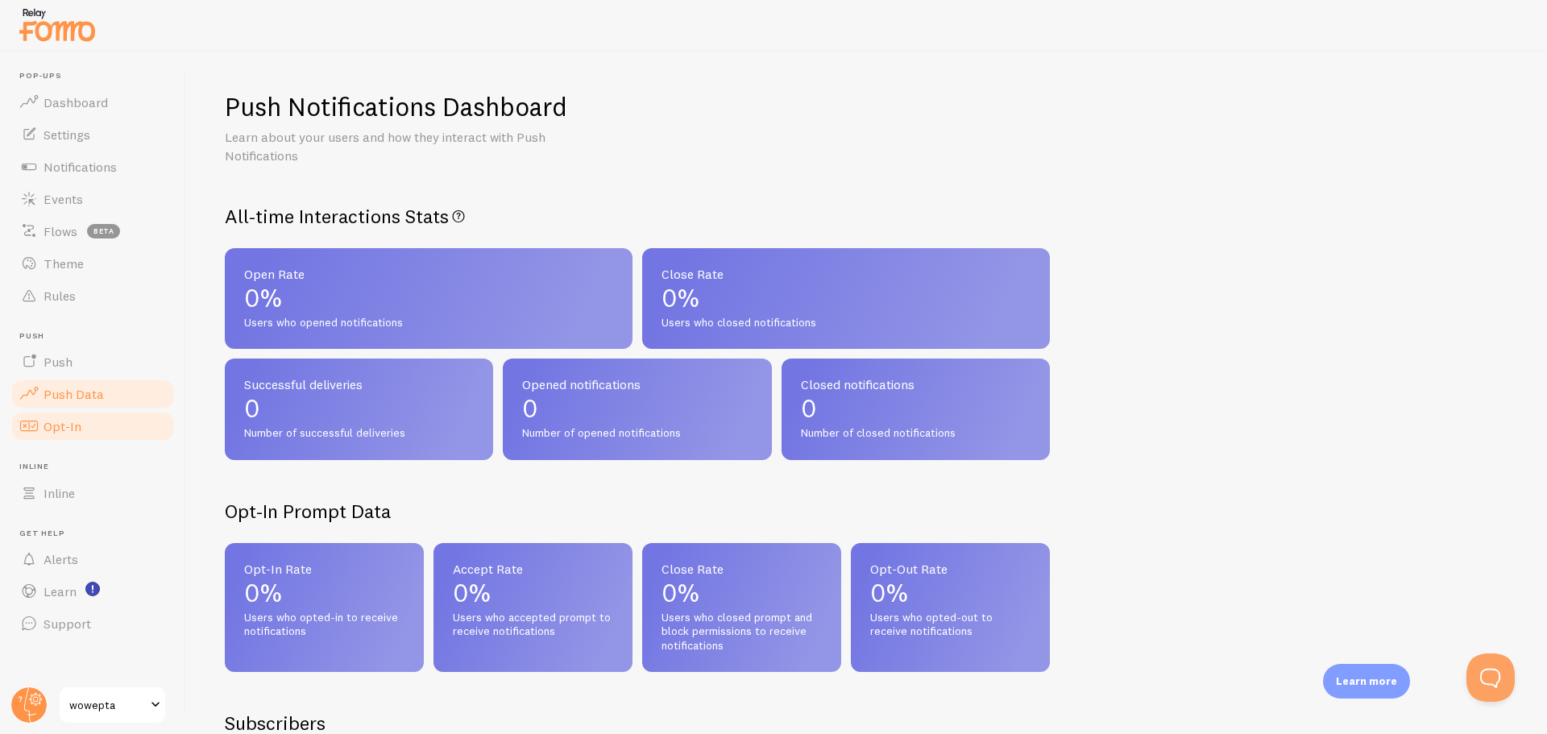
click at [89, 426] on link "Opt-In" at bounding box center [93, 426] width 166 height 32
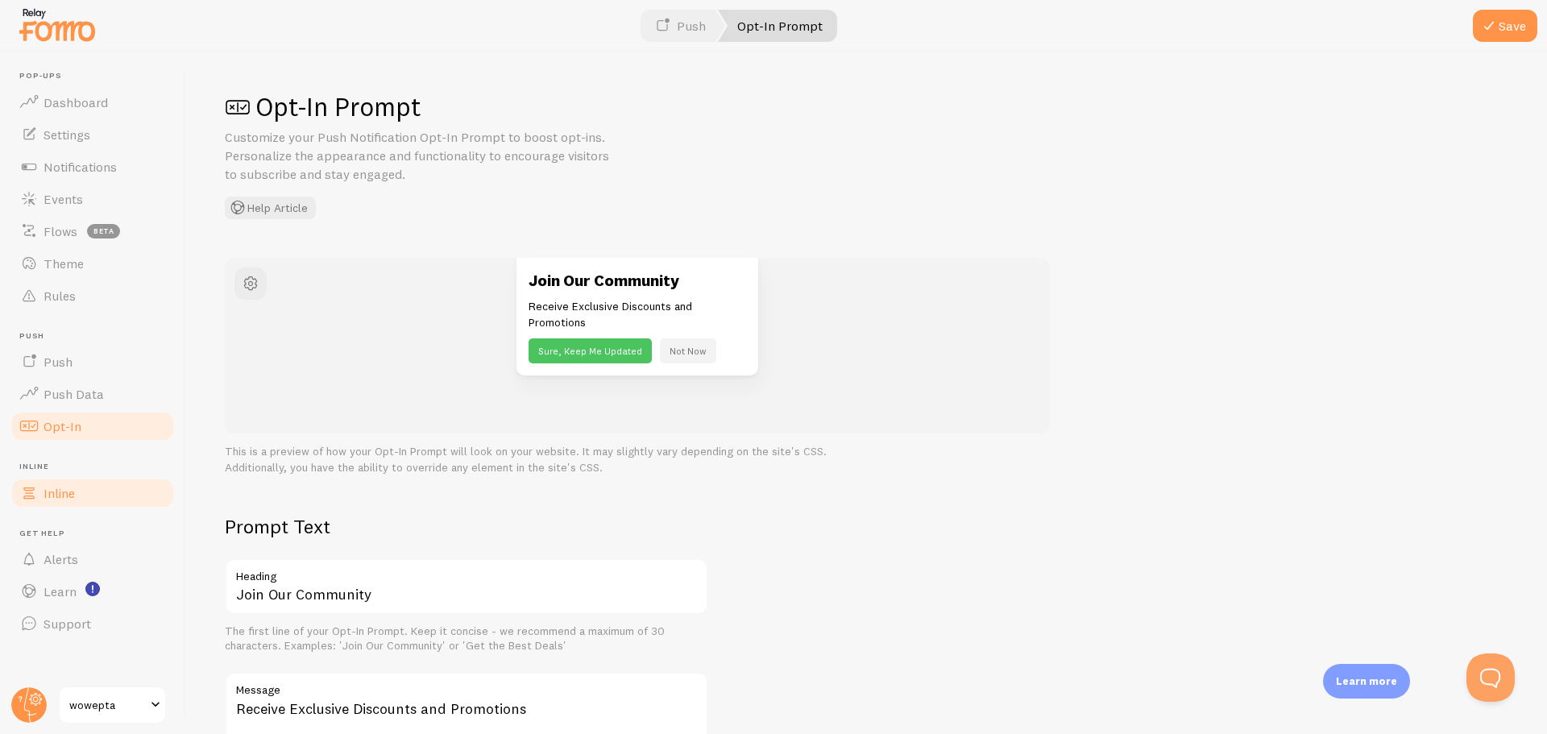
click at [93, 489] on link "Inline" at bounding box center [93, 493] width 166 height 32
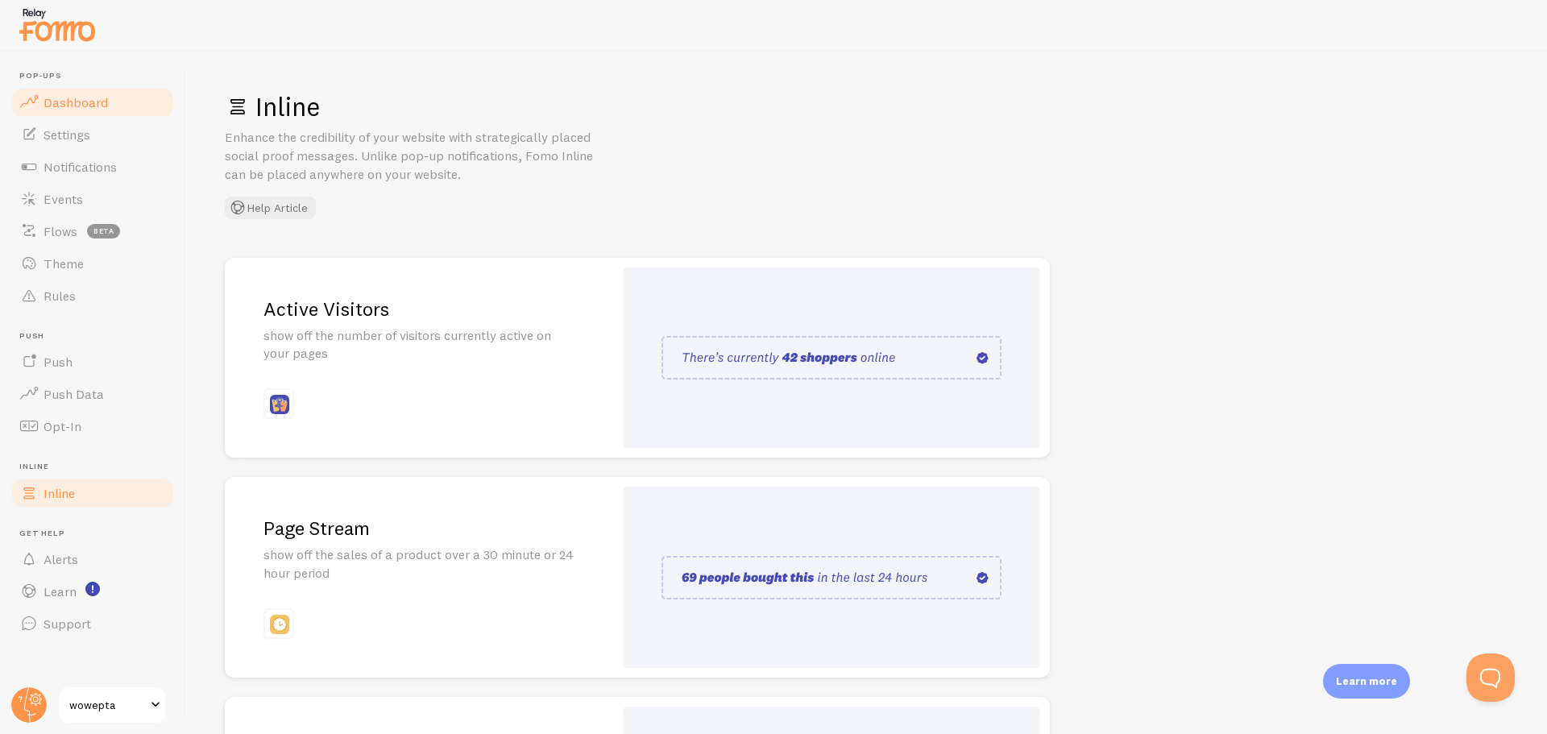
click at [95, 103] on span "Dashboard" at bounding box center [76, 102] width 64 height 16
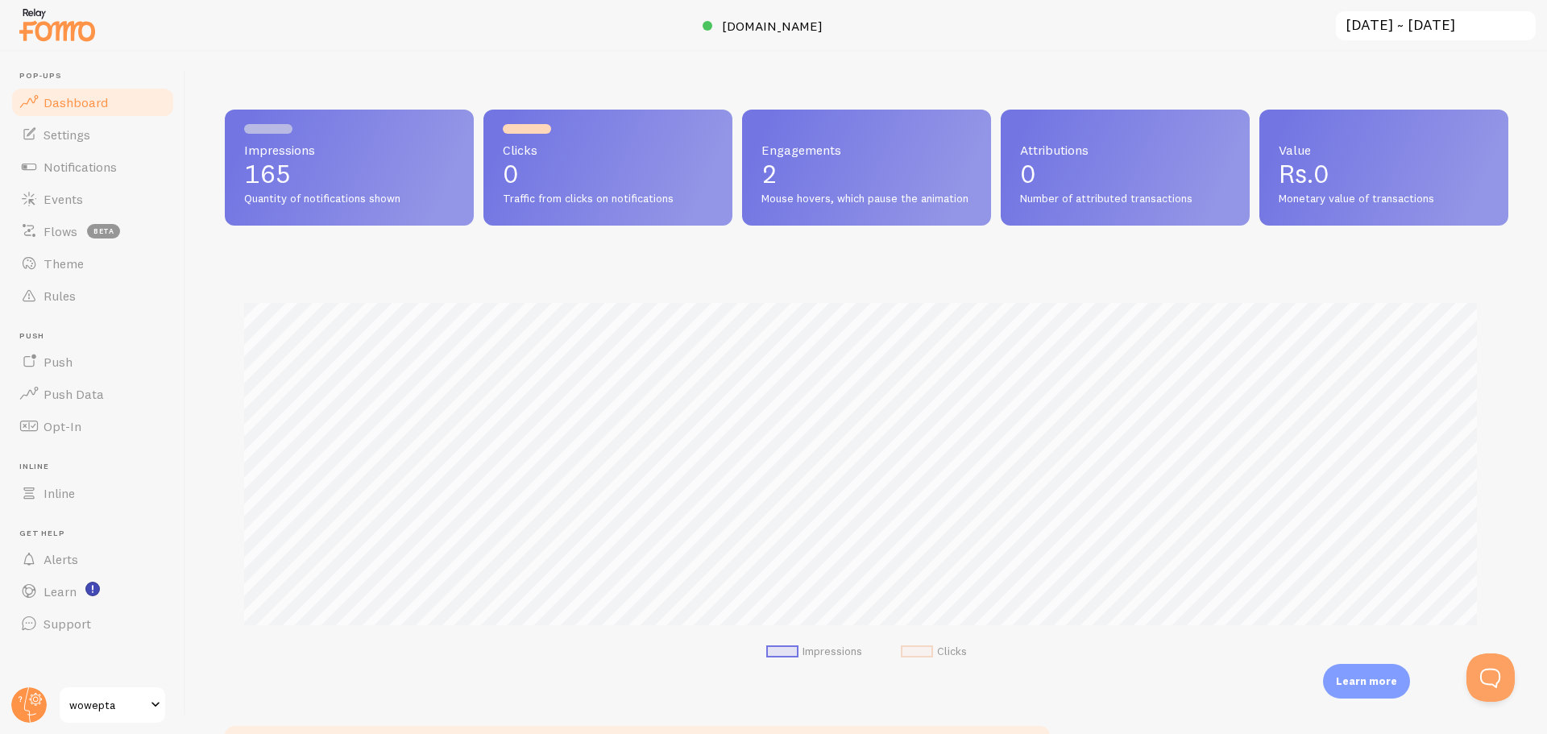
scroll to position [423, 1272]
